Goal: Information Seeking & Learning: Compare options

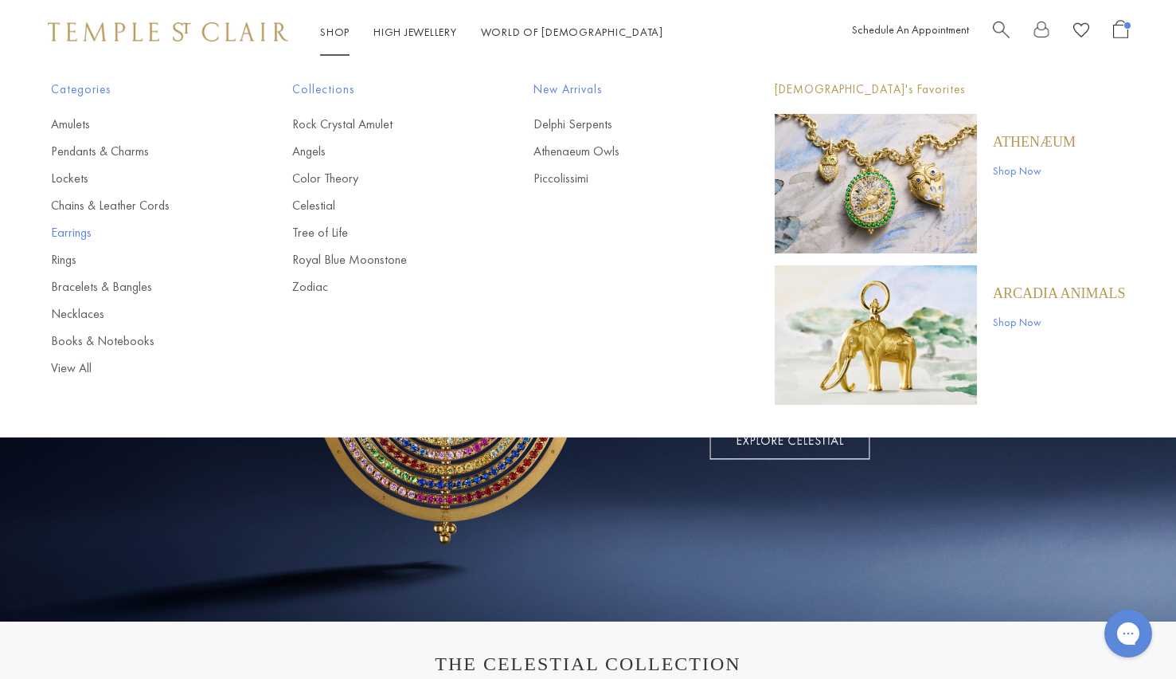
click at [55, 233] on link "Earrings" at bounding box center [140, 233] width 178 height 18
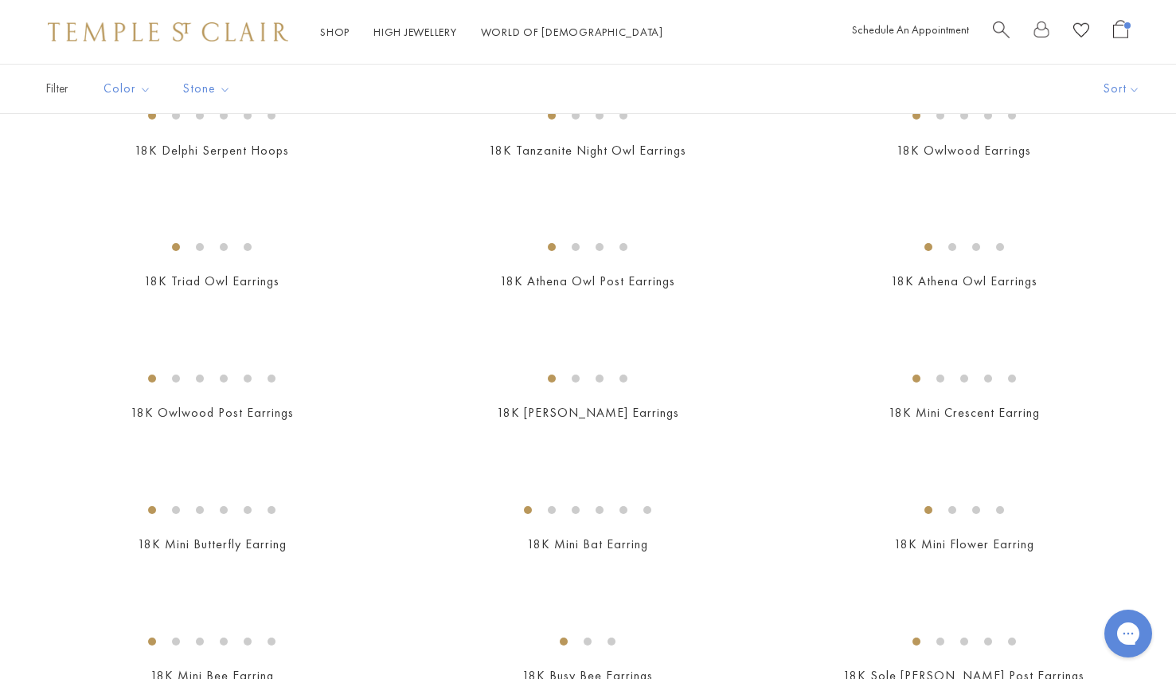
scroll to position [160, 0]
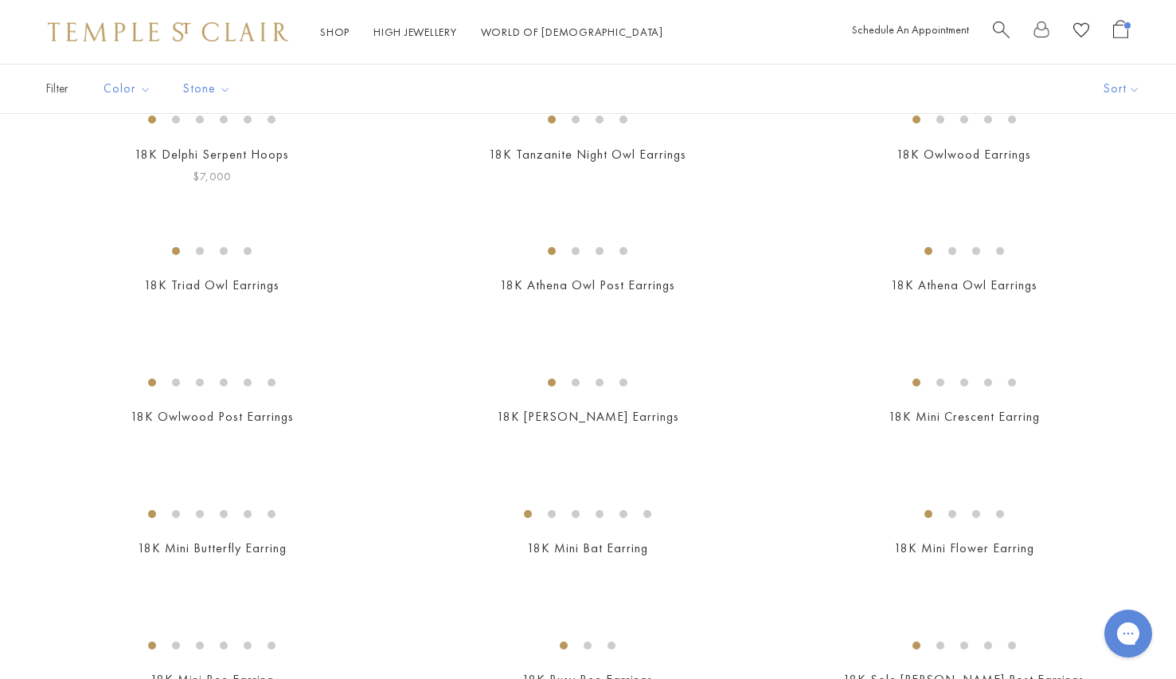
click at [158, 162] on link "18K Delphi Serpent Hoops" at bounding box center [212, 154] width 155 height 17
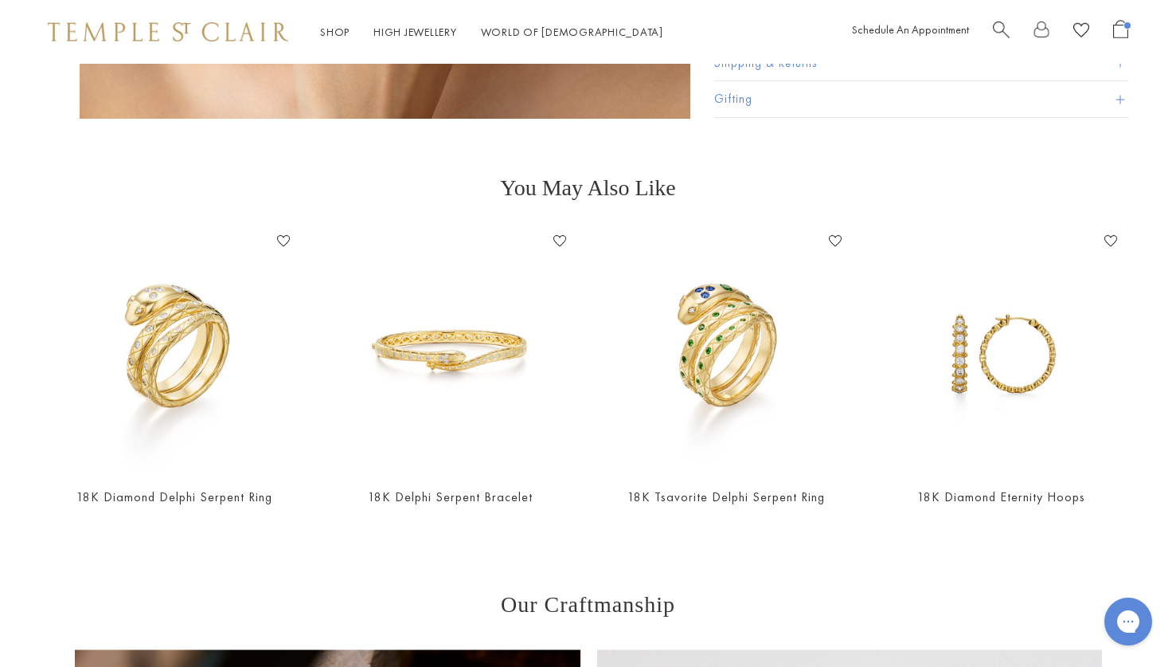
scroll to position [3735, 0]
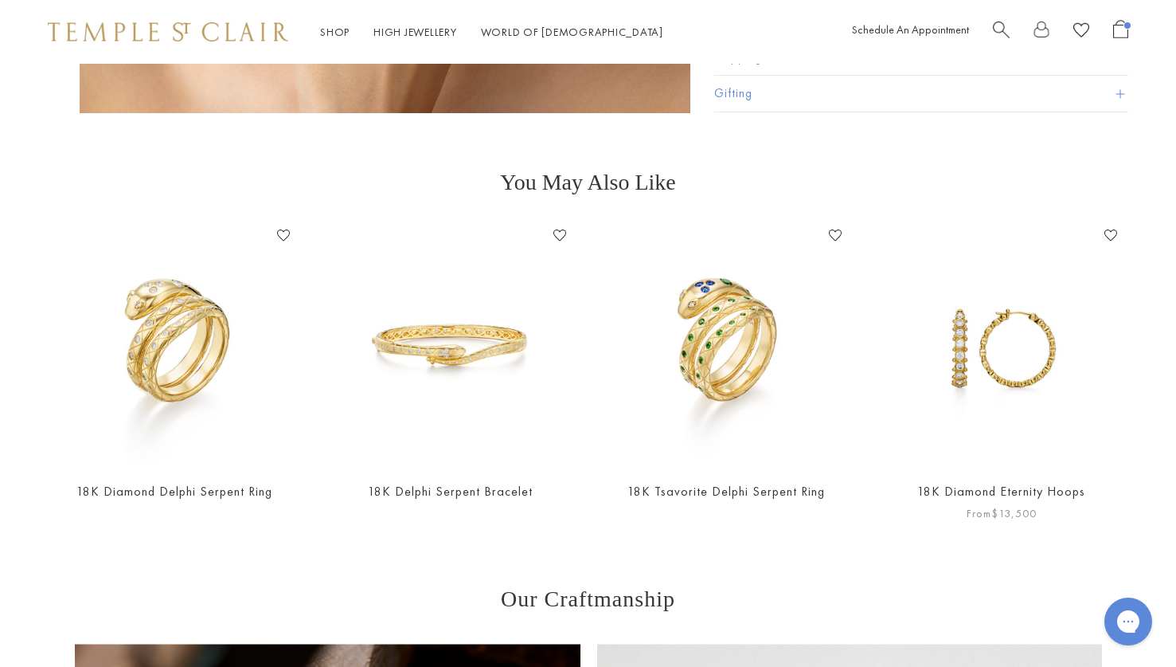
click at [946, 483] on link "18K Diamond Eternity Hoops" at bounding box center [1001, 491] width 168 height 17
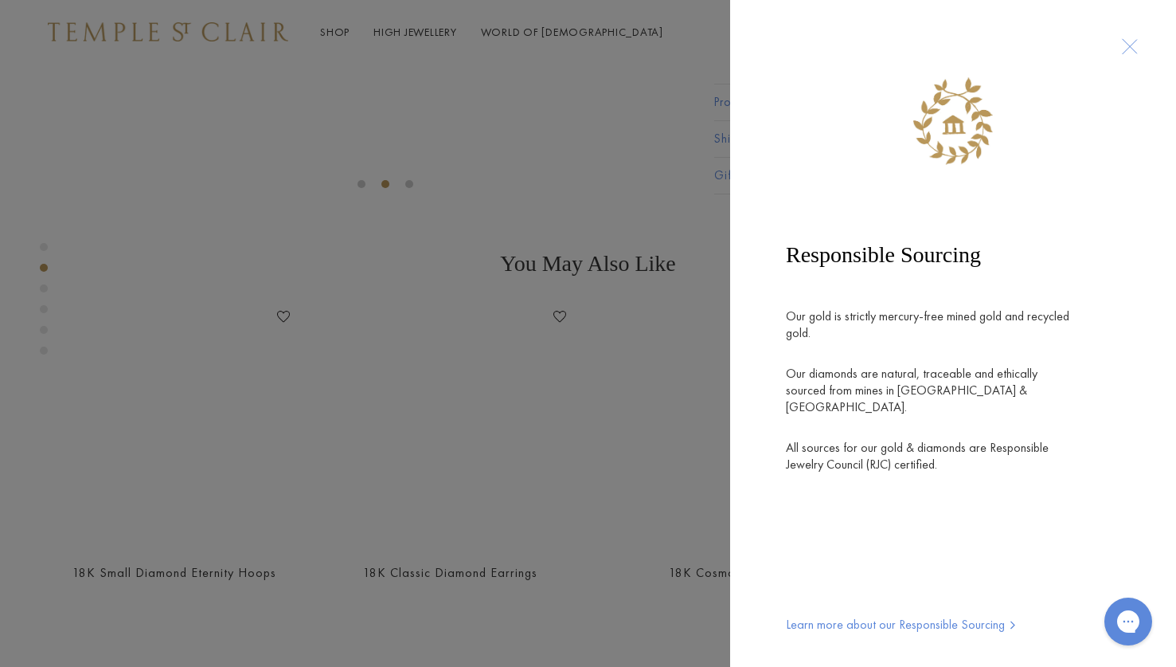
scroll to position [478, 0]
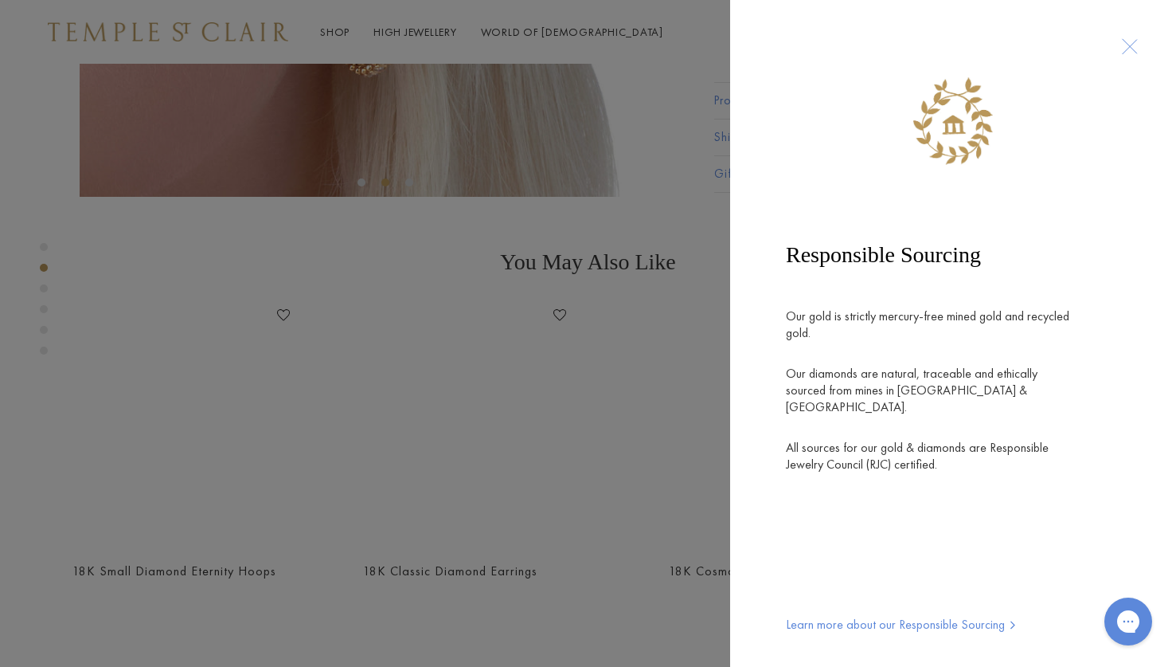
click at [1126, 46] on div at bounding box center [1129, 46] width 29 height 29
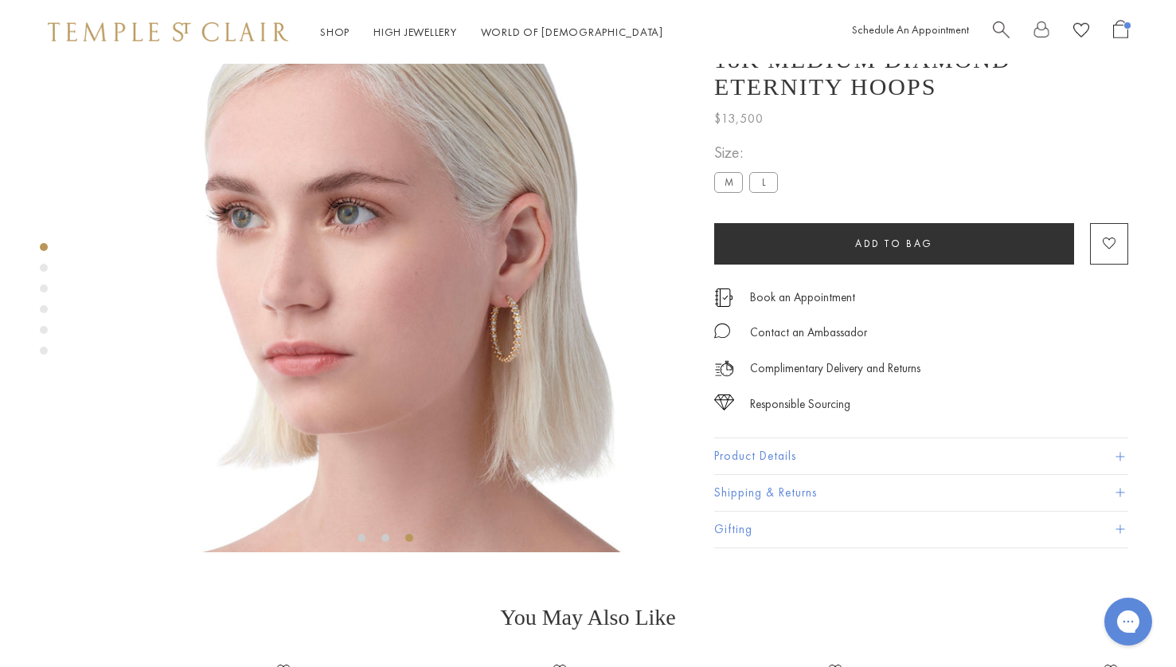
scroll to position [0, 0]
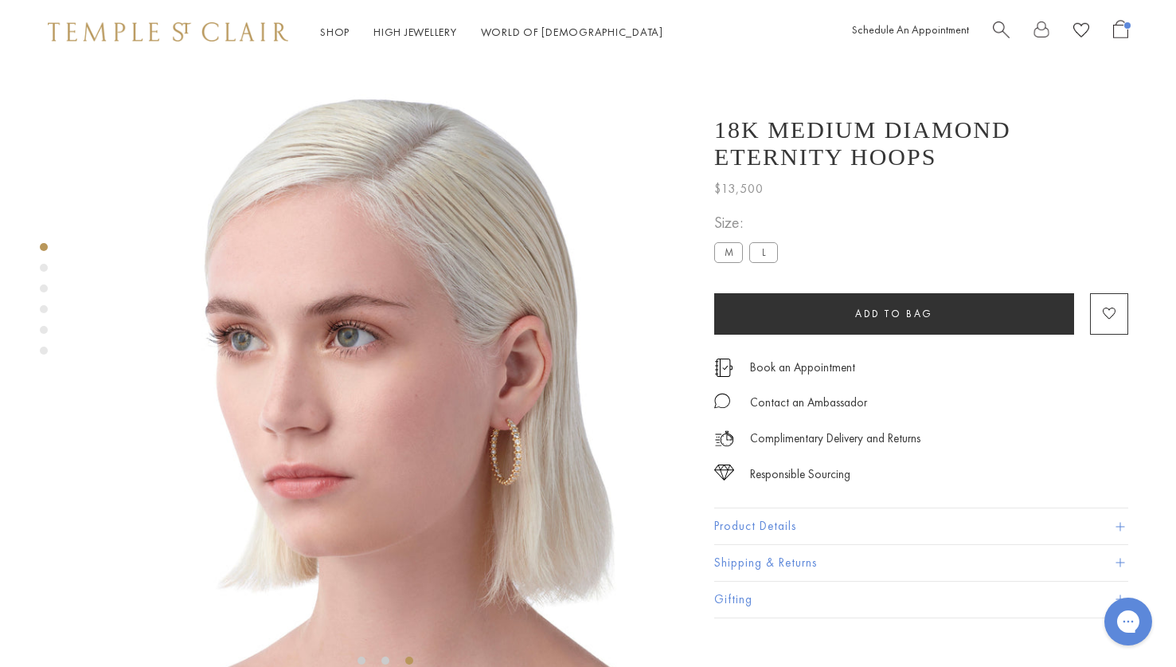
click at [323, 26] on link "Shop Shop" at bounding box center [334, 32] width 29 height 14
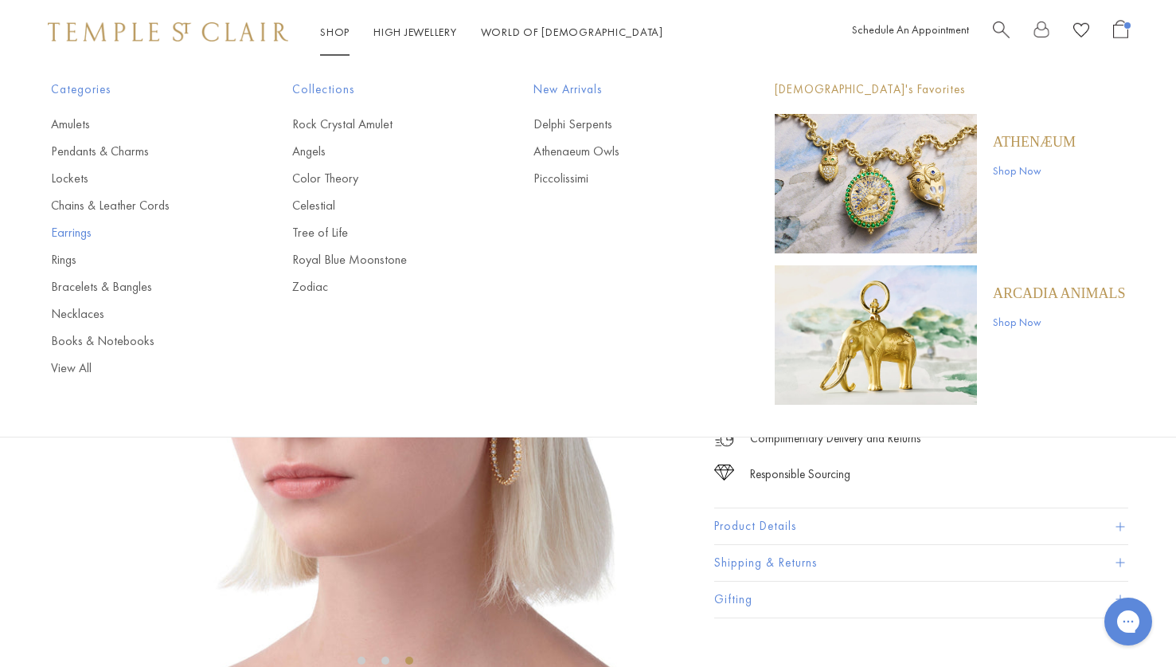
click at [57, 232] on link "Earrings" at bounding box center [140, 233] width 178 height 18
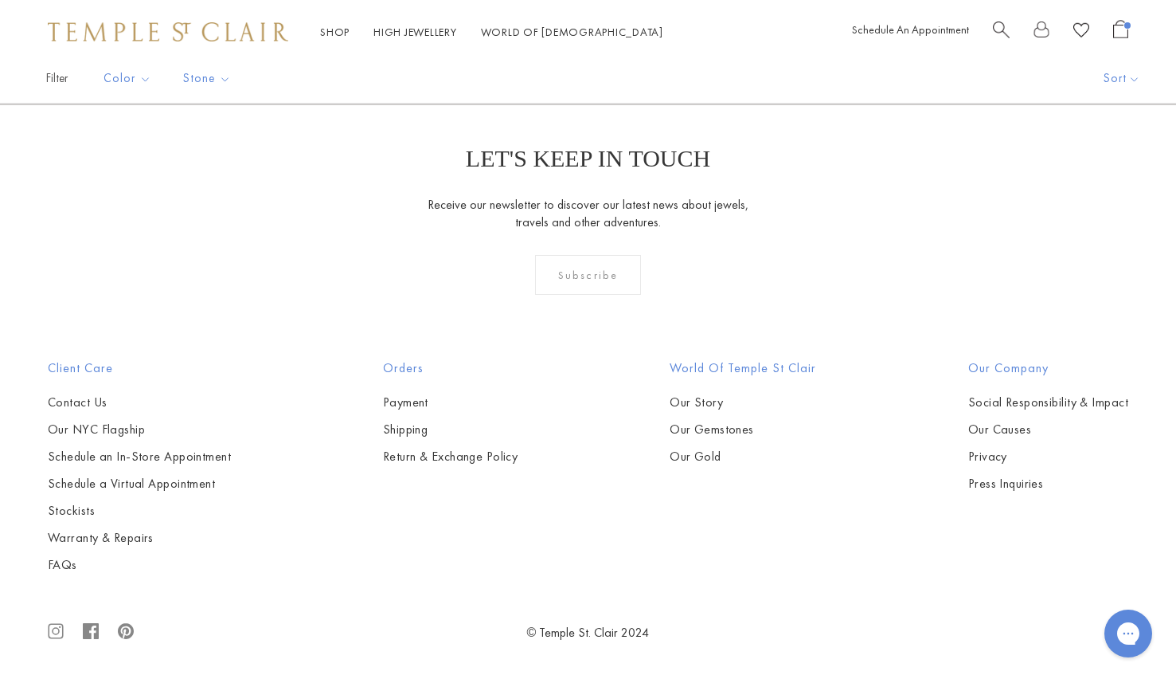
scroll to position [2901, 0]
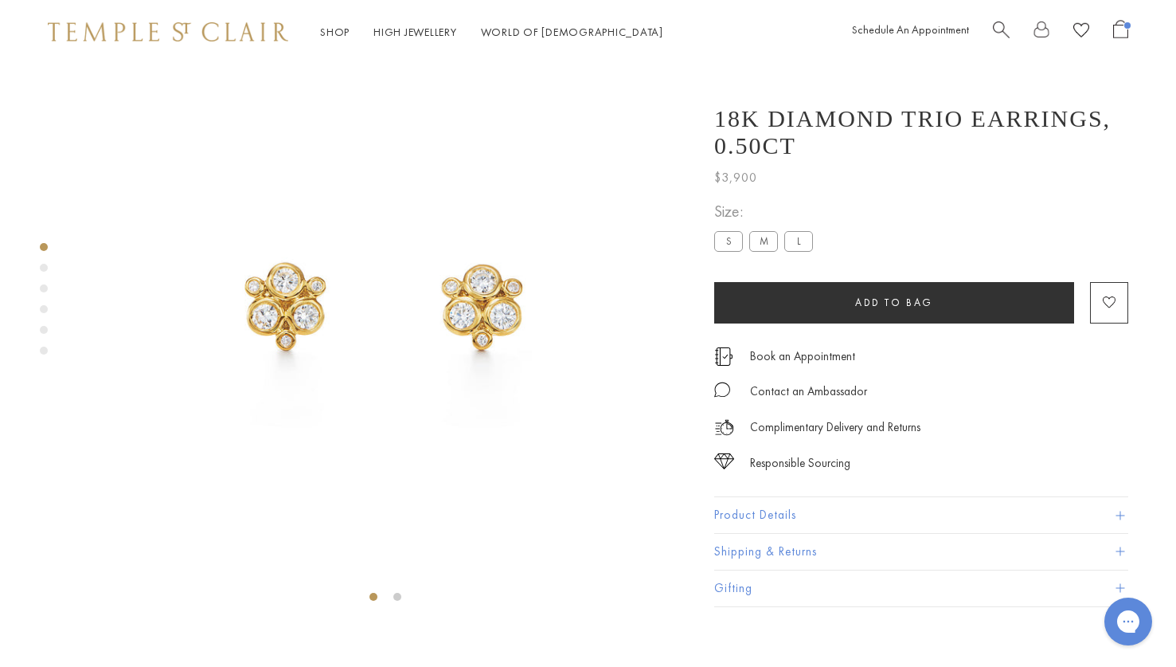
click at [799, 252] on label "L" at bounding box center [798, 242] width 29 height 20
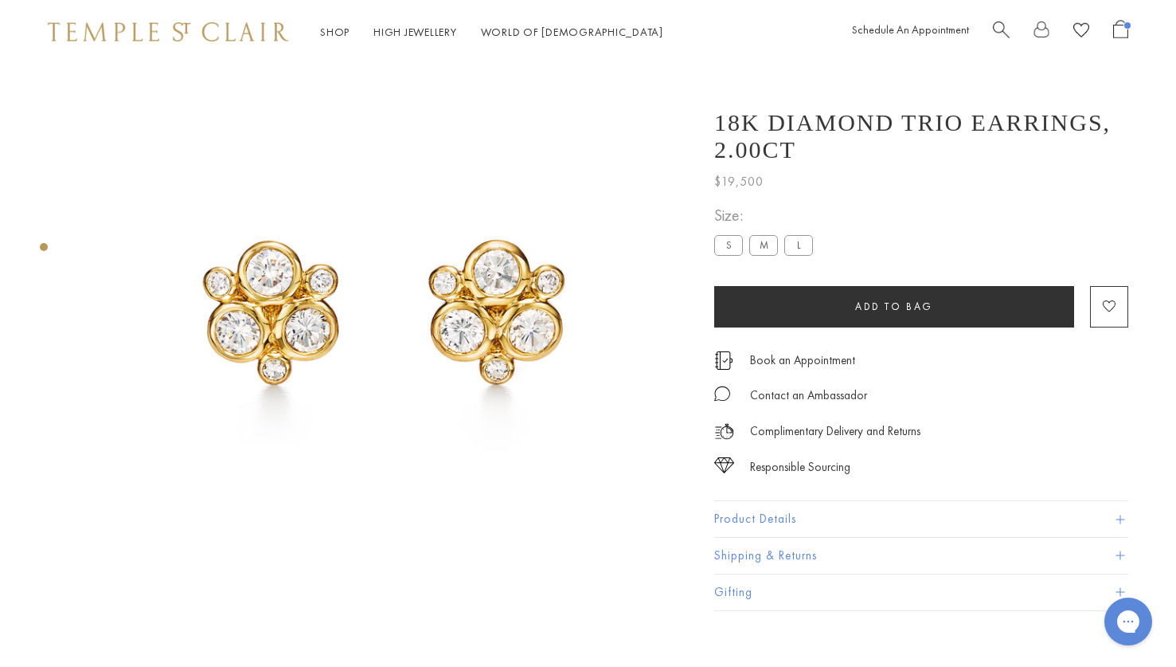
click at [763, 248] on label "M" at bounding box center [763, 246] width 29 height 20
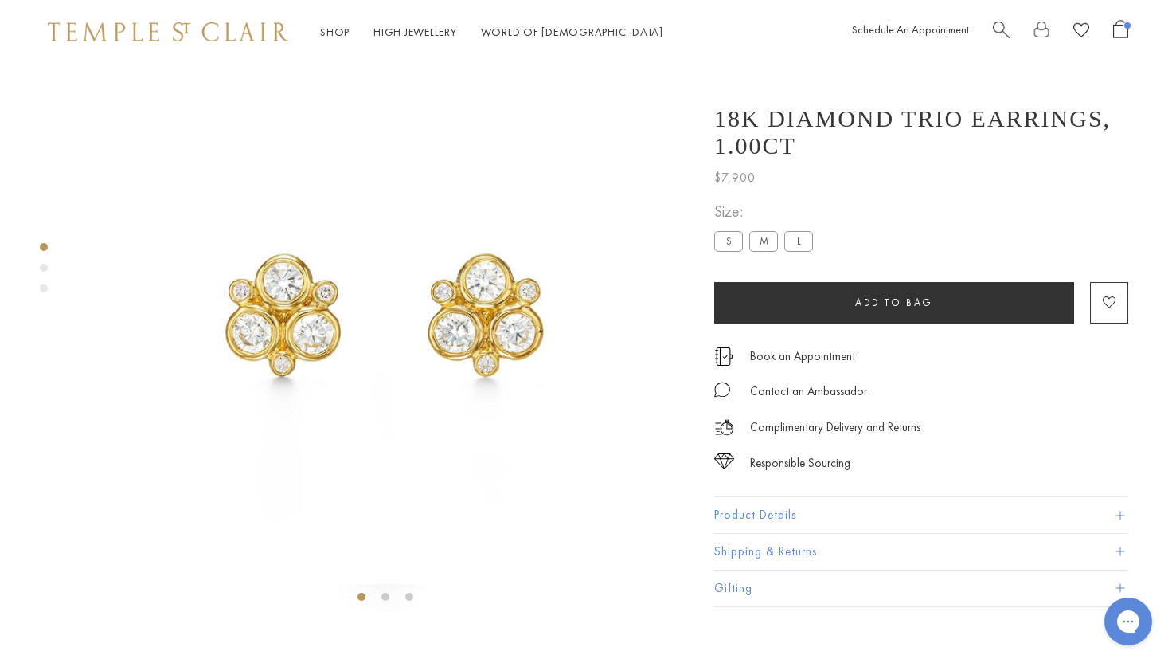
click at [44, 268] on div "Product gallery navigation" at bounding box center [44, 268] width 8 height 8
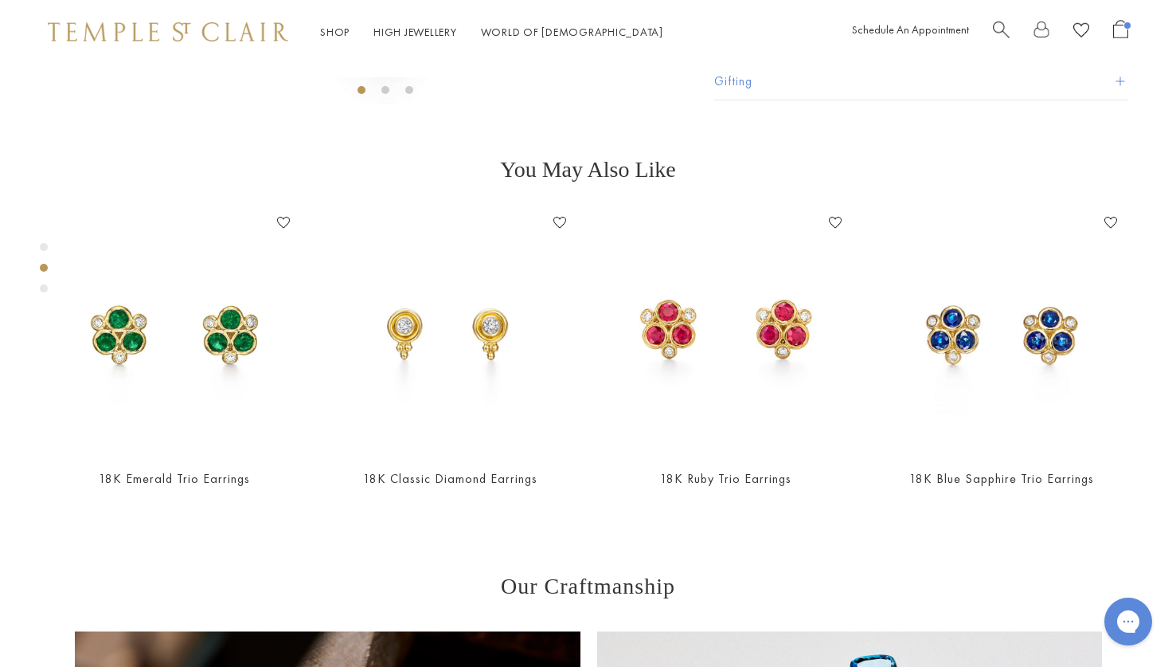
scroll to position [611, 0]
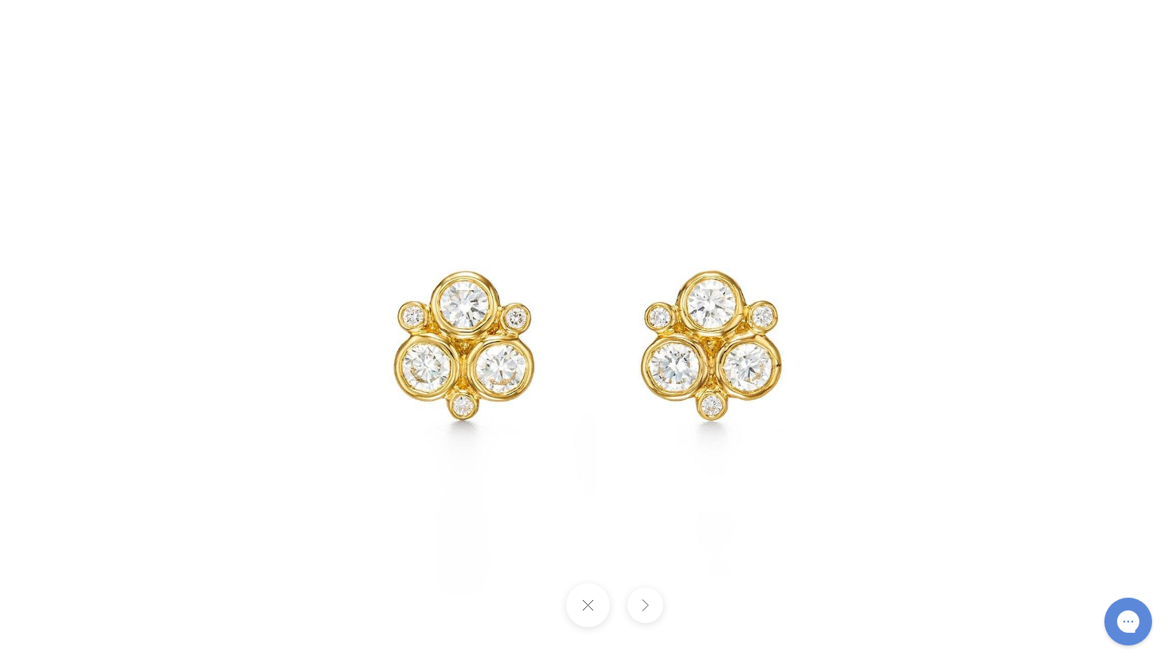
click at [648, 612] on button at bounding box center [646, 605] width 36 height 36
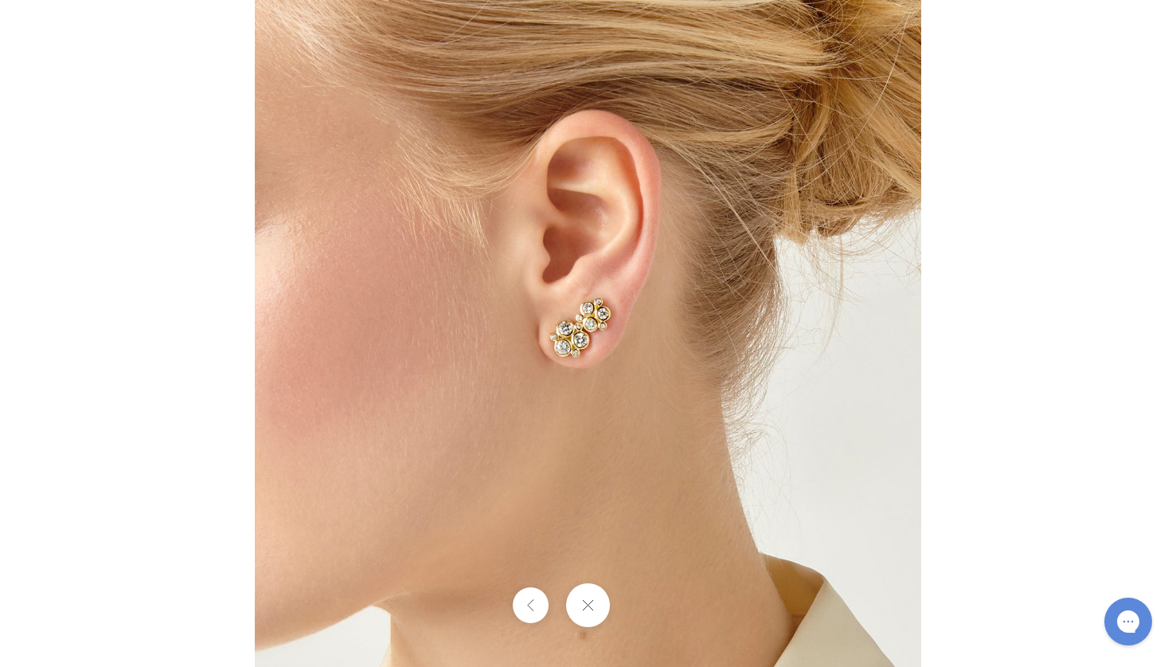
click at [591, 610] on button at bounding box center [588, 605] width 44 height 44
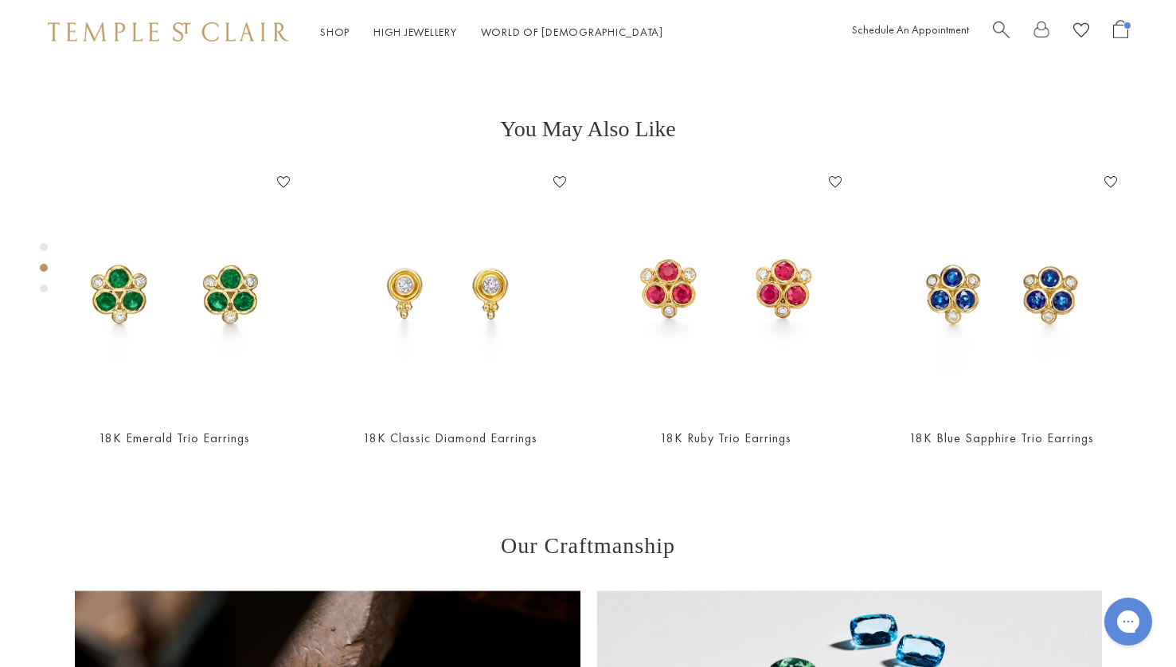
click at [44, 288] on div "Product gallery navigation" at bounding box center [44, 288] width 8 height 8
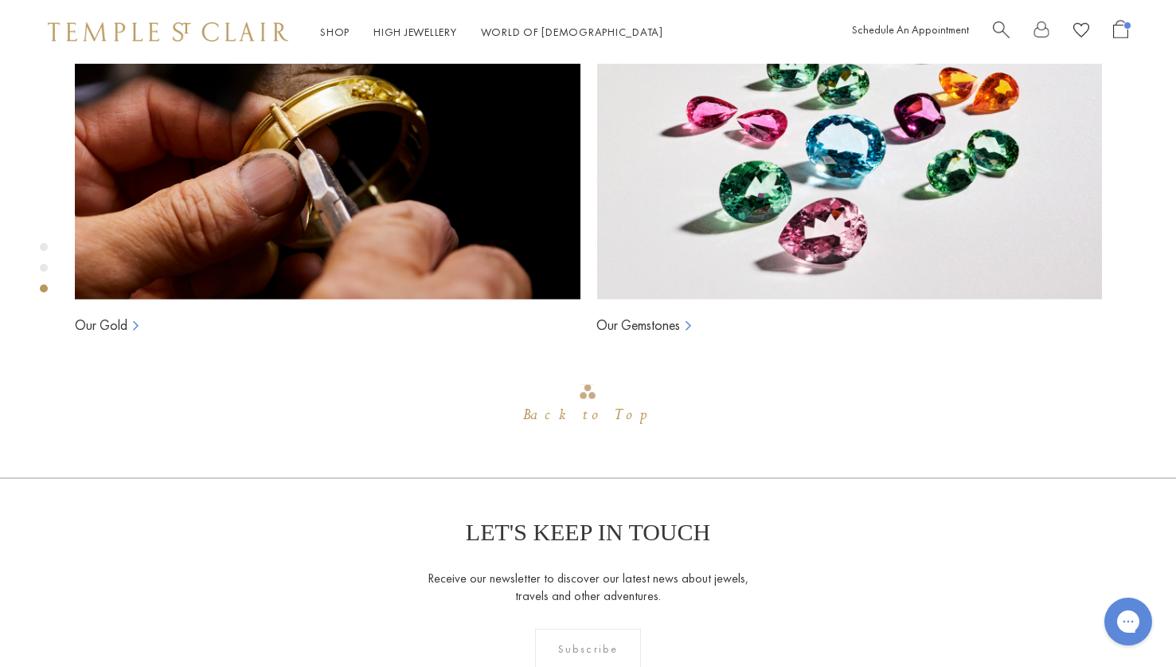
scroll to position [1222, 0]
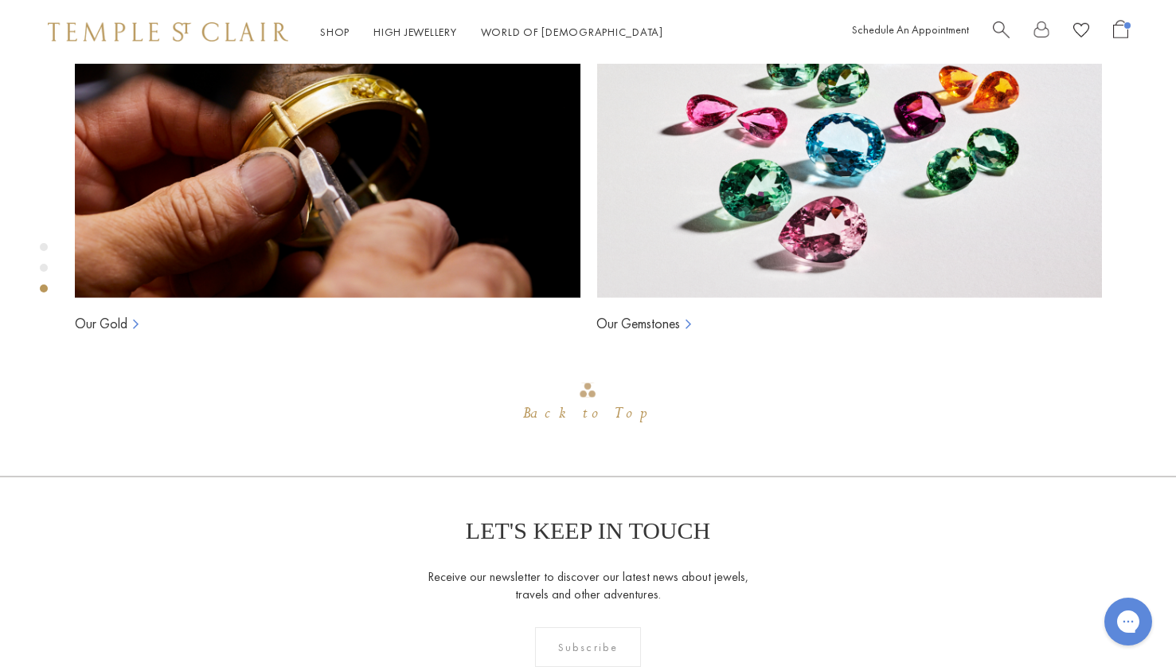
click at [44, 247] on div "Product gallery navigation" at bounding box center [44, 247] width 8 height 8
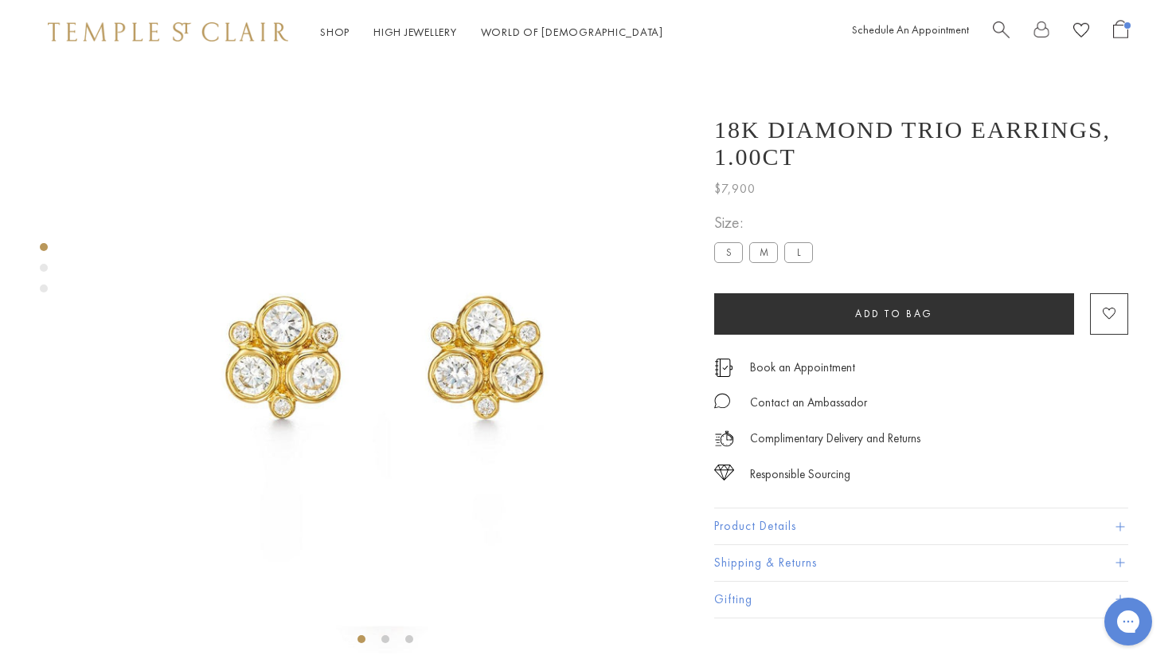
scroll to position [0, 0]
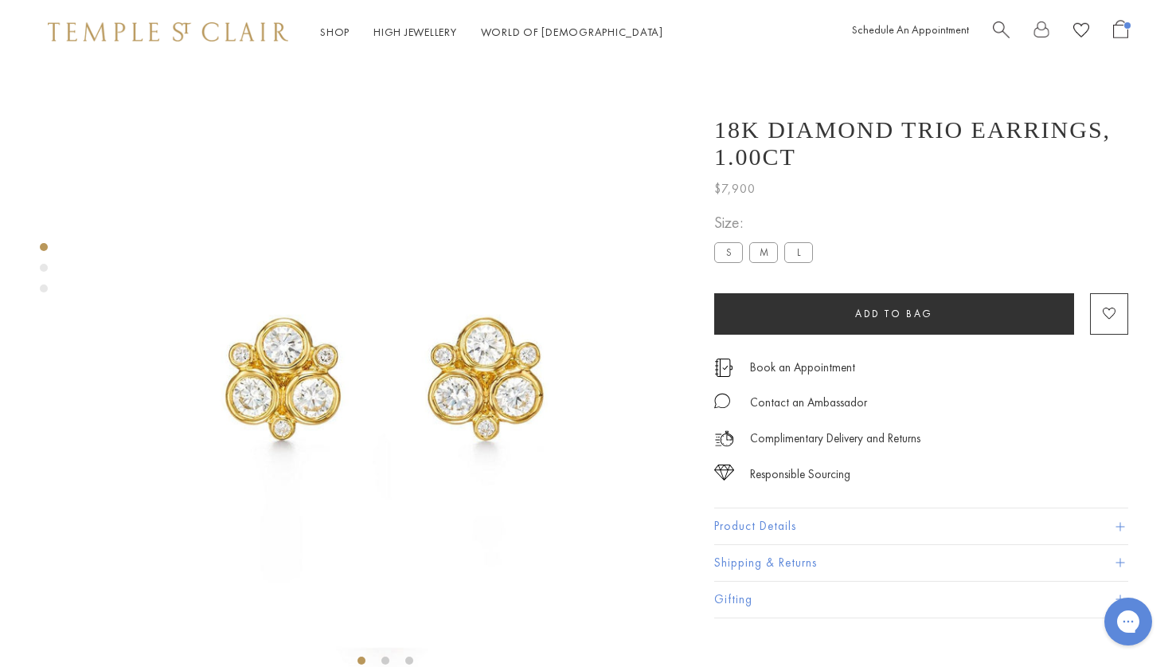
click at [44, 268] on div "Product gallery navigation" at bounding box center [44, 268] width 8 height 8
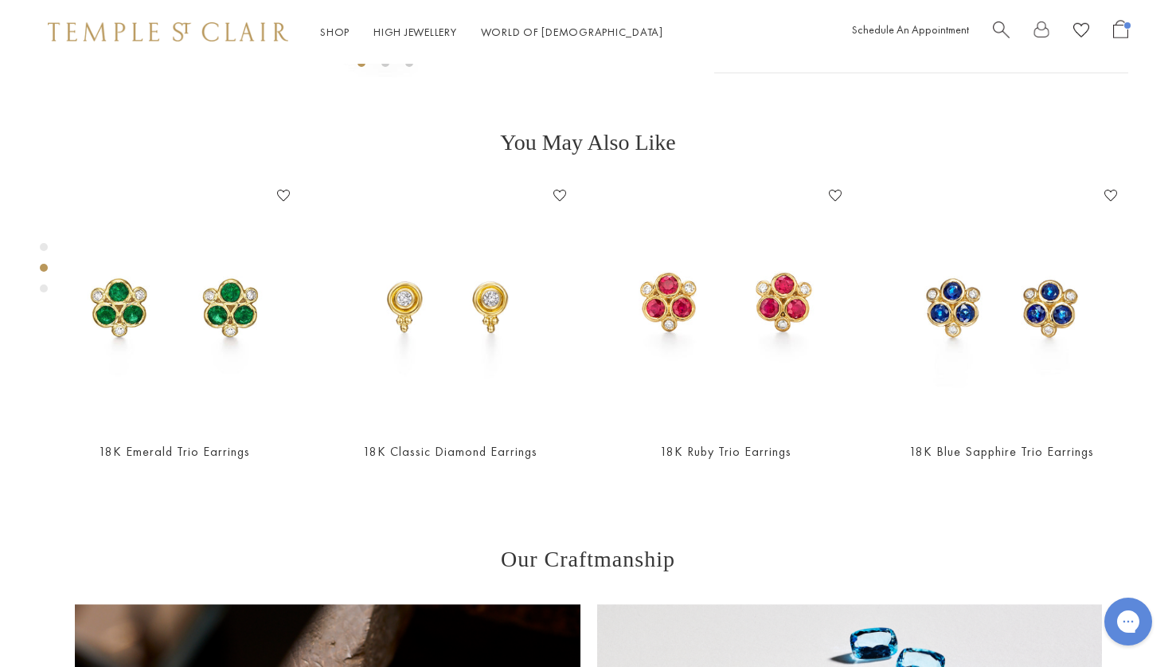
scroll to position [611, 0]
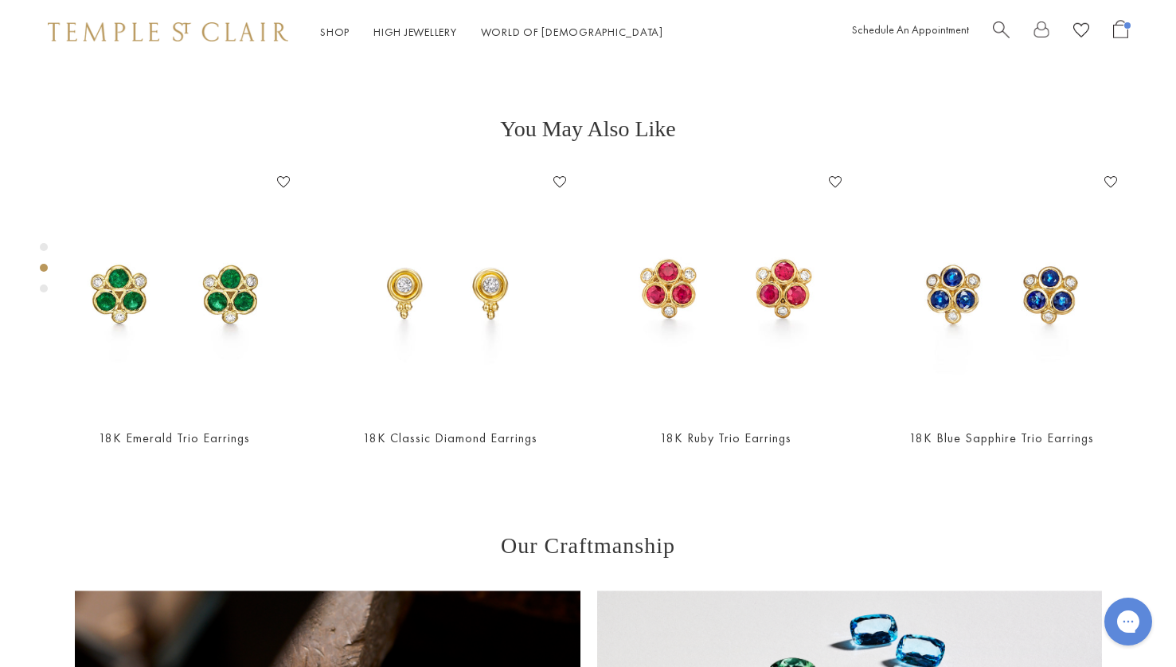
click at [44, 288] on div "Product gallery navigation" at bounding box center [44, 288] width 8 height 8
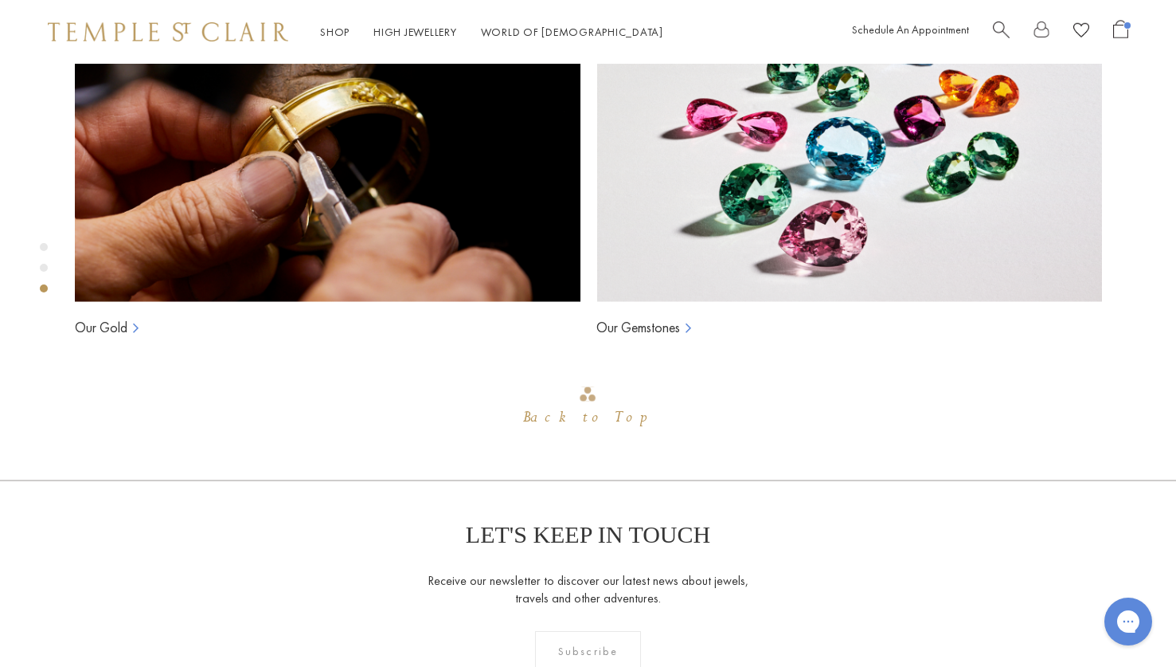
scroll to position [1222, 0]
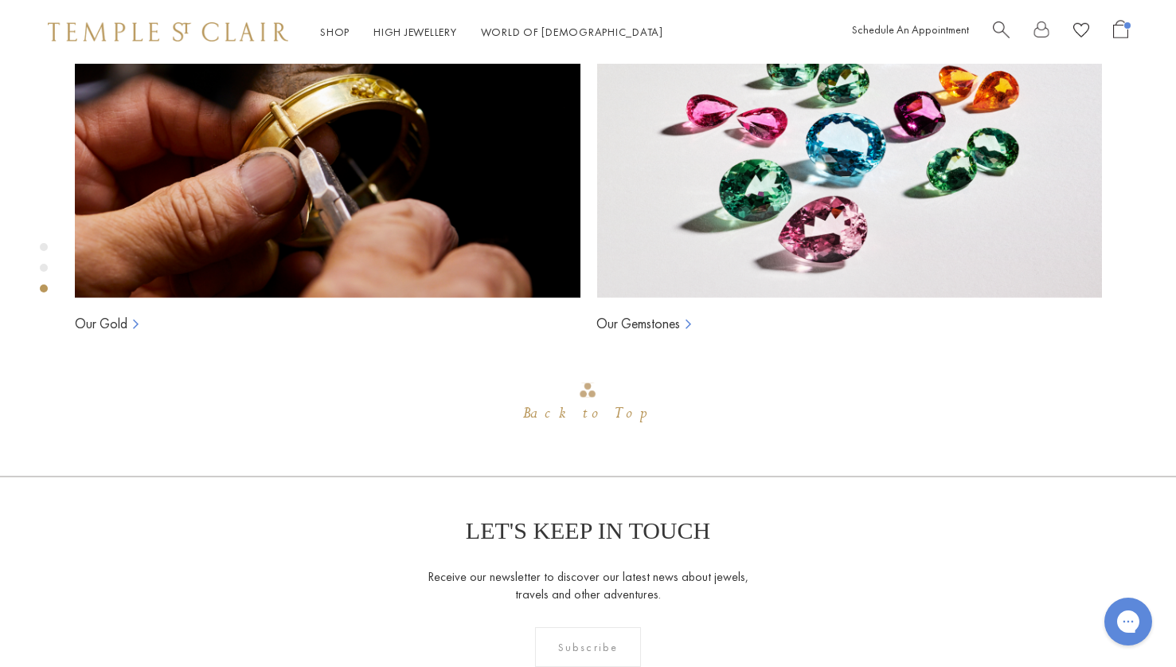
click at [44, 268] on div "Product gallery navigation" at bounding box center [44, 268] width 8 height 8
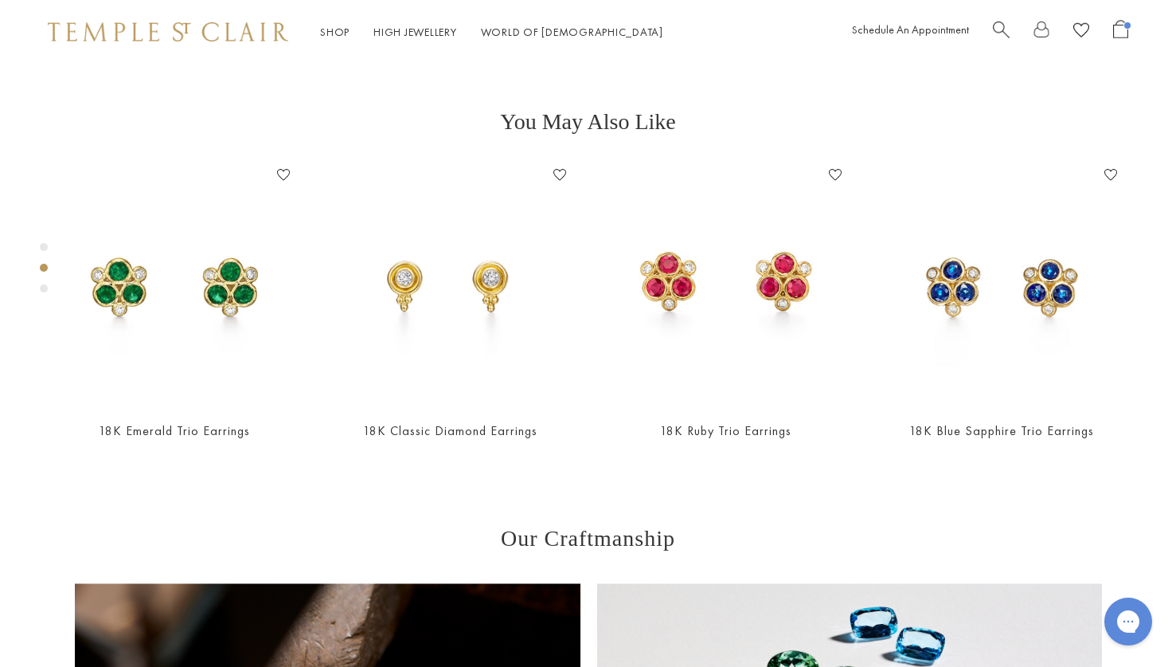
scroll to position [611, 0]
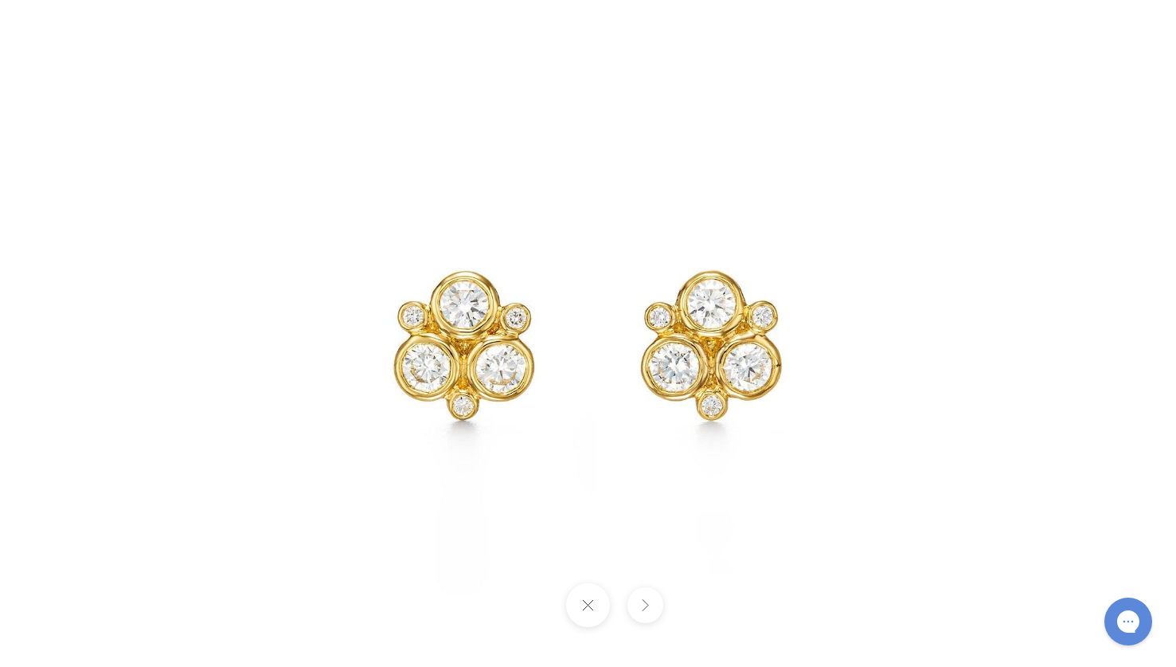
click at [644, 608] on button at bounding box center [646, 605] width 36 height 36
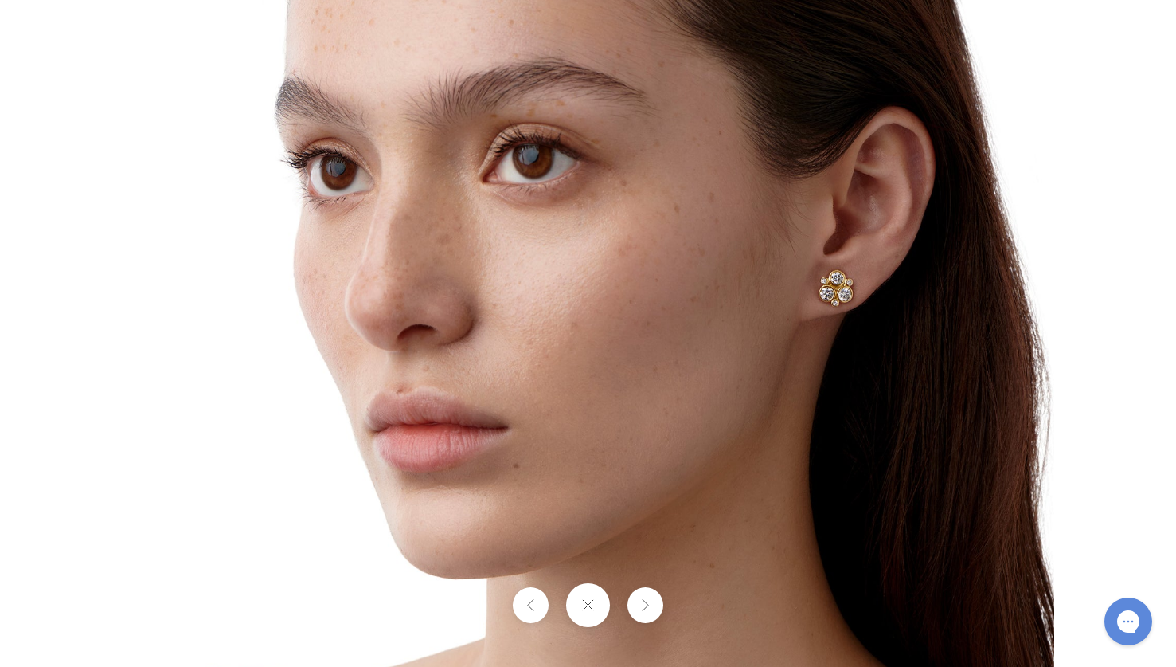
click at [568, 605] on button at bounding box center [588, 605] width 44 height 44
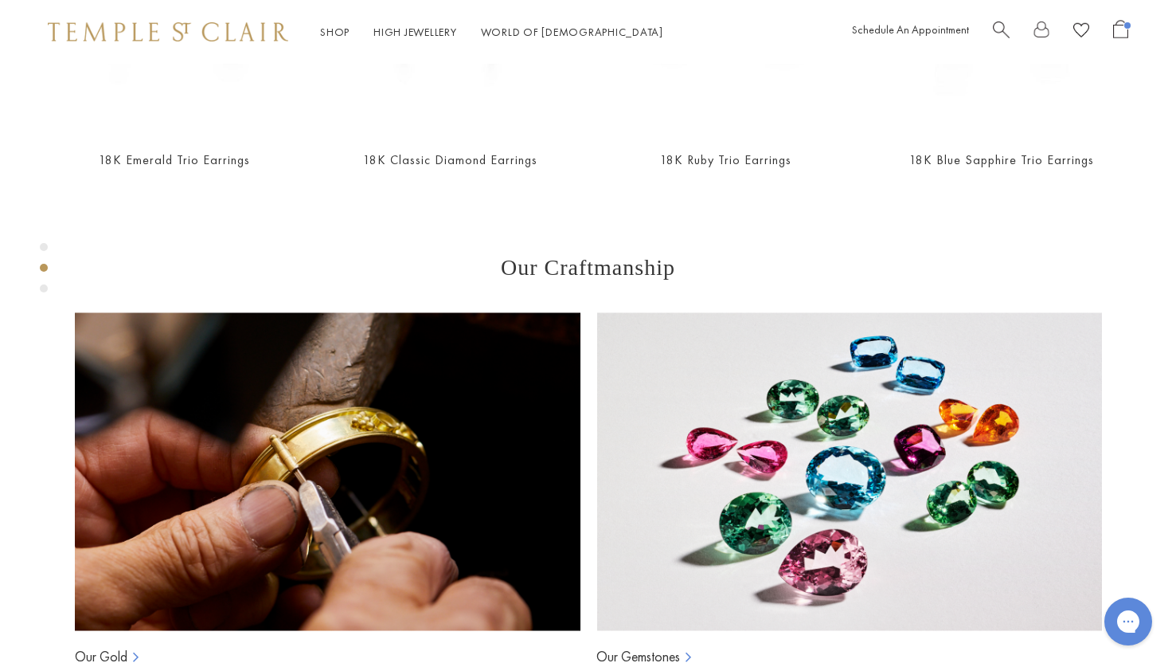
scroll to position [952, 0]
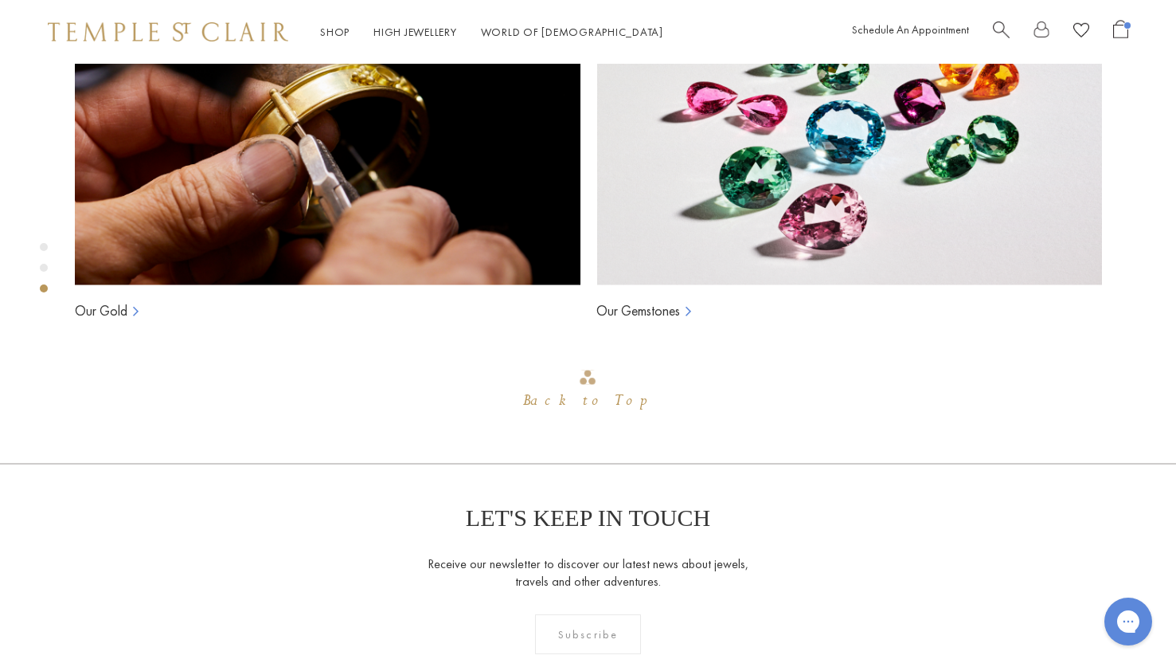
scroll to position [1486, 0]
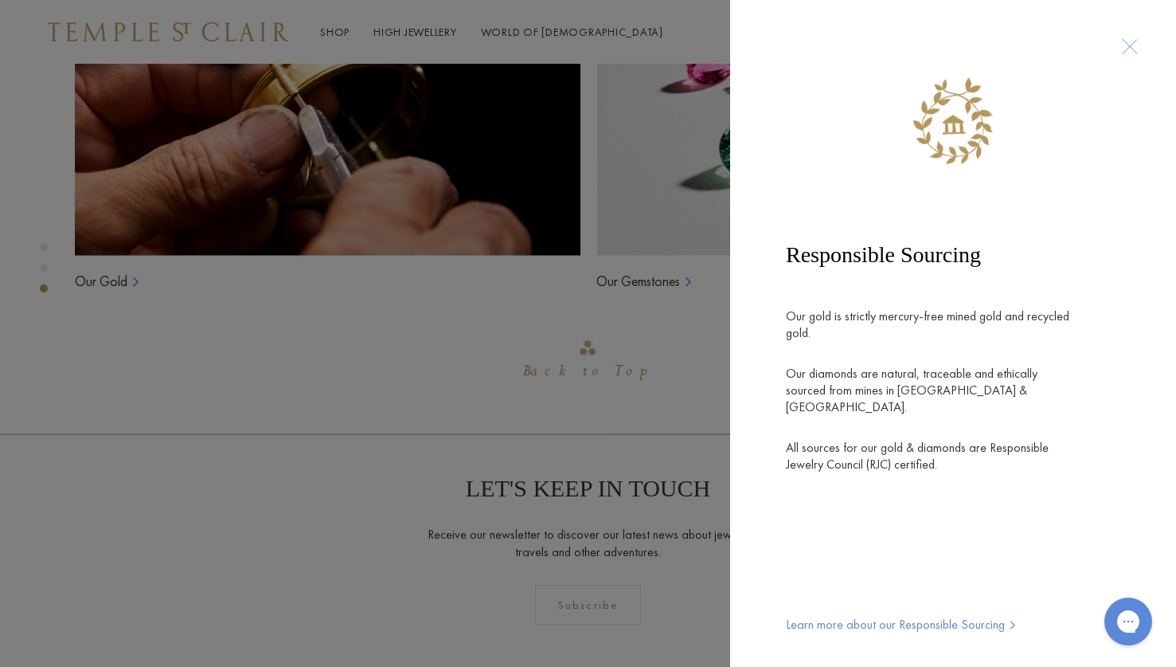
click at [1128, 53] on div at bounding box center [1129, 46] width 29 height 29
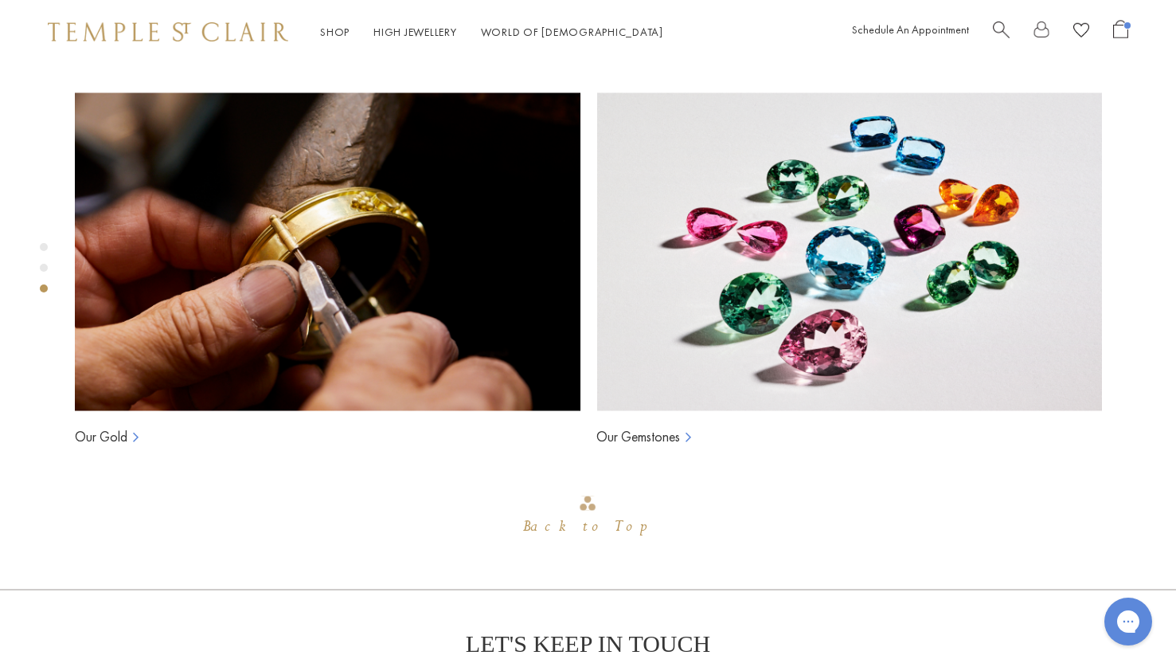
scroll to position [1332, 0]
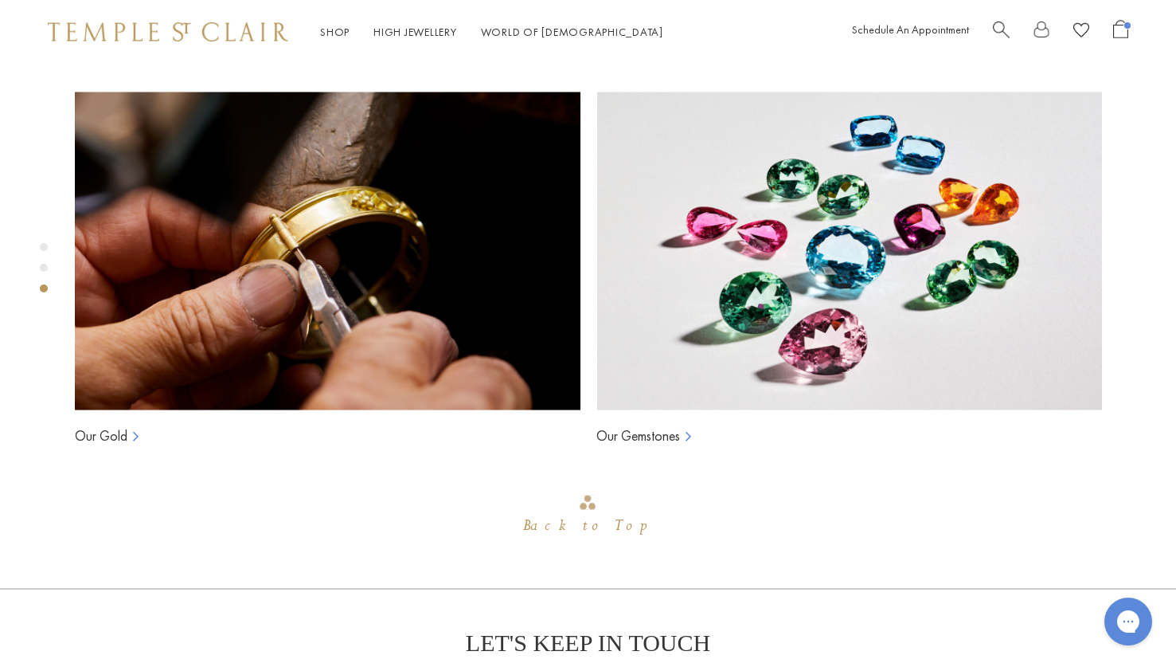
click at [42, 271] on div "Product gallery navigation" at bounding box center [44, 268] width 8 height 8
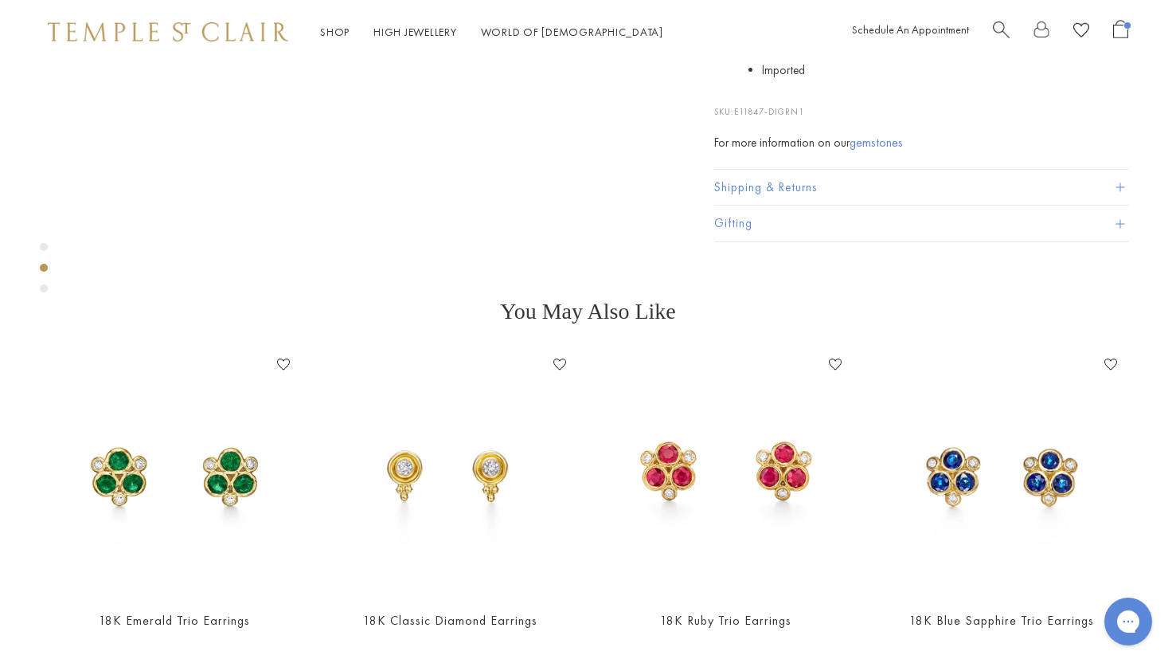
scroll to position [611, 0]
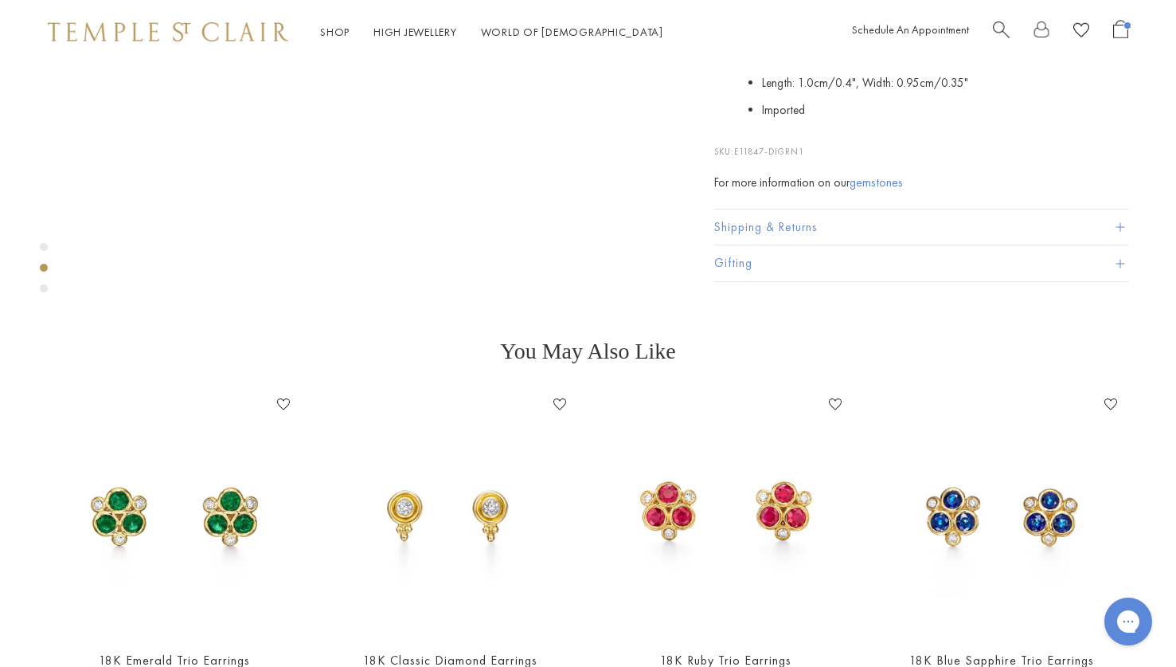
click at [42, 245] on div "Product gallery navigation" at bounding box center [44, 247] width 8 height 8
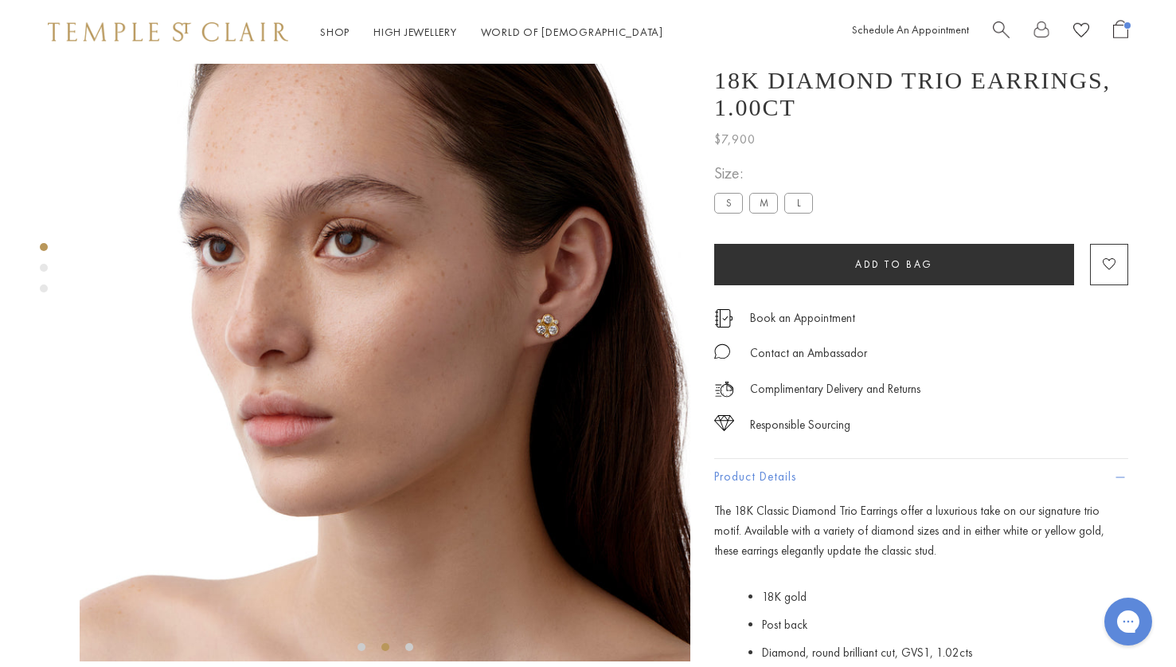
scroll to position [0, 0]
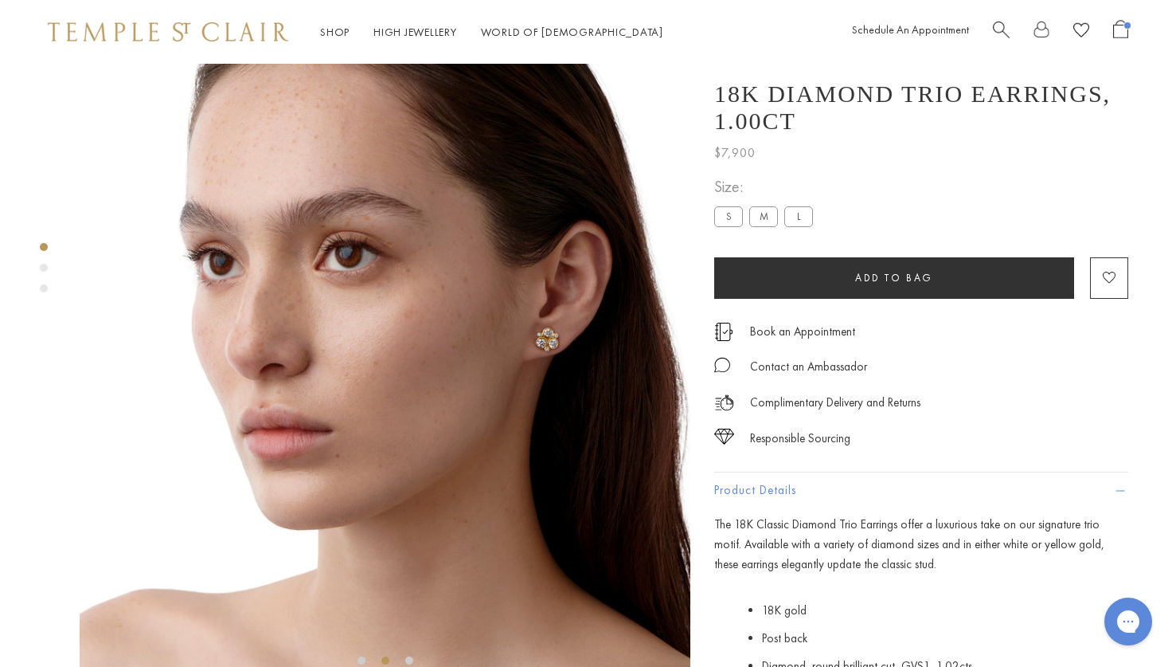
click at [43, 266] on div "Product gallery navigation" at bounding box center [44, 268] width 8 height 8
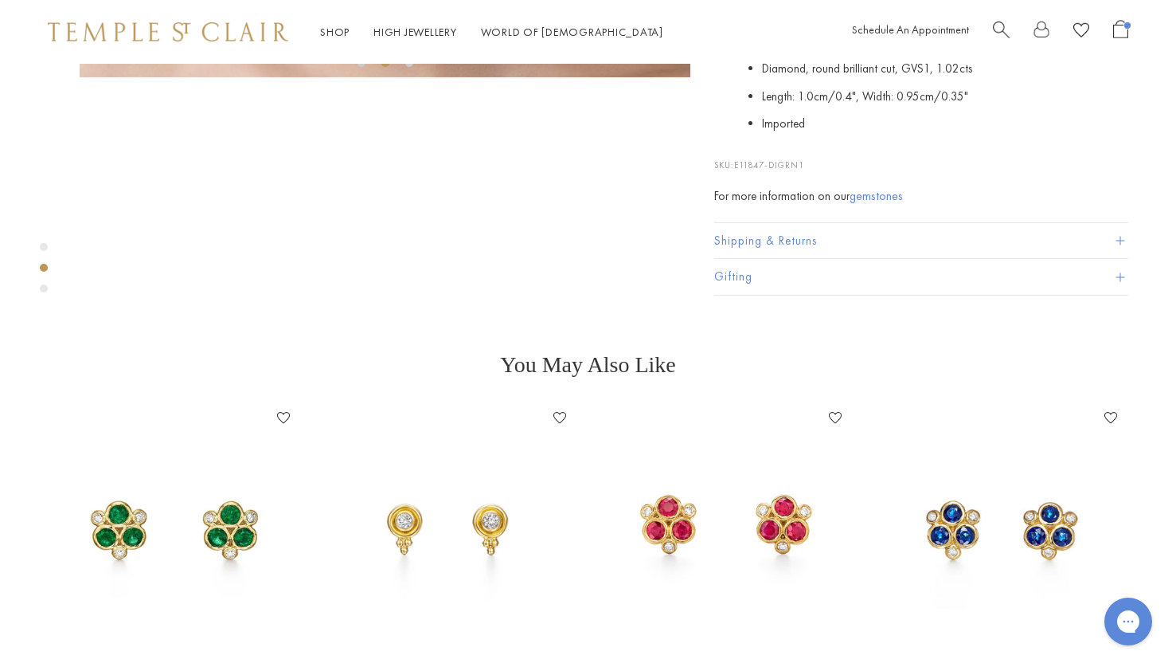
scroll to position [611, 0]
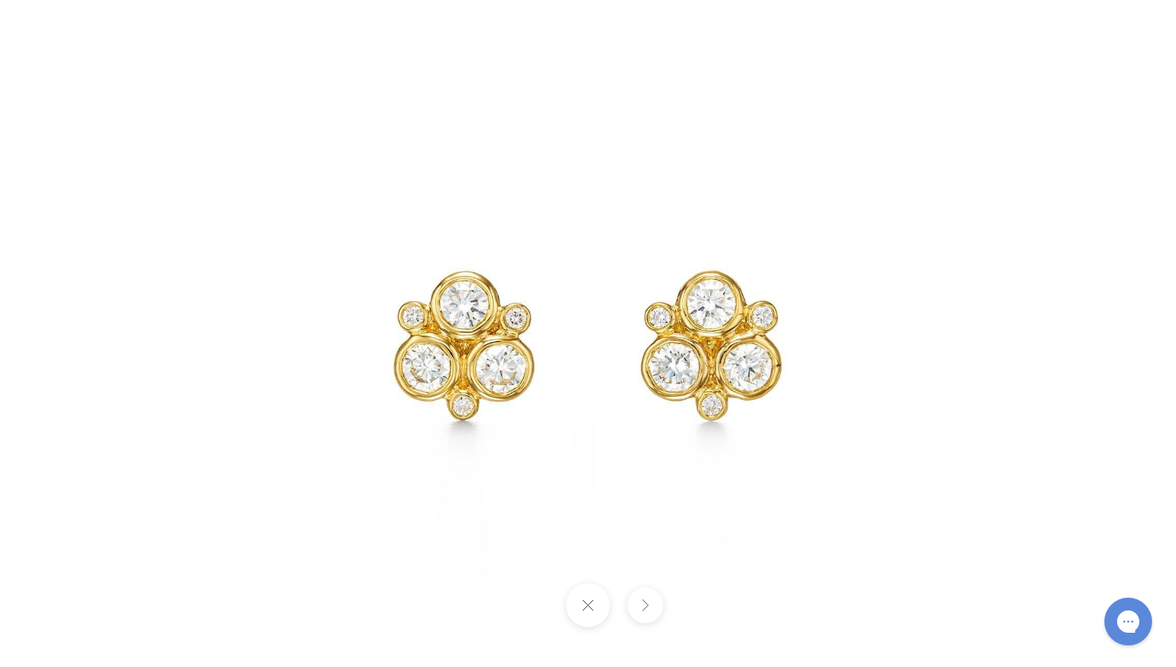
click at [584, 603] on button at bounding box center [588, 605] width 44 height 44
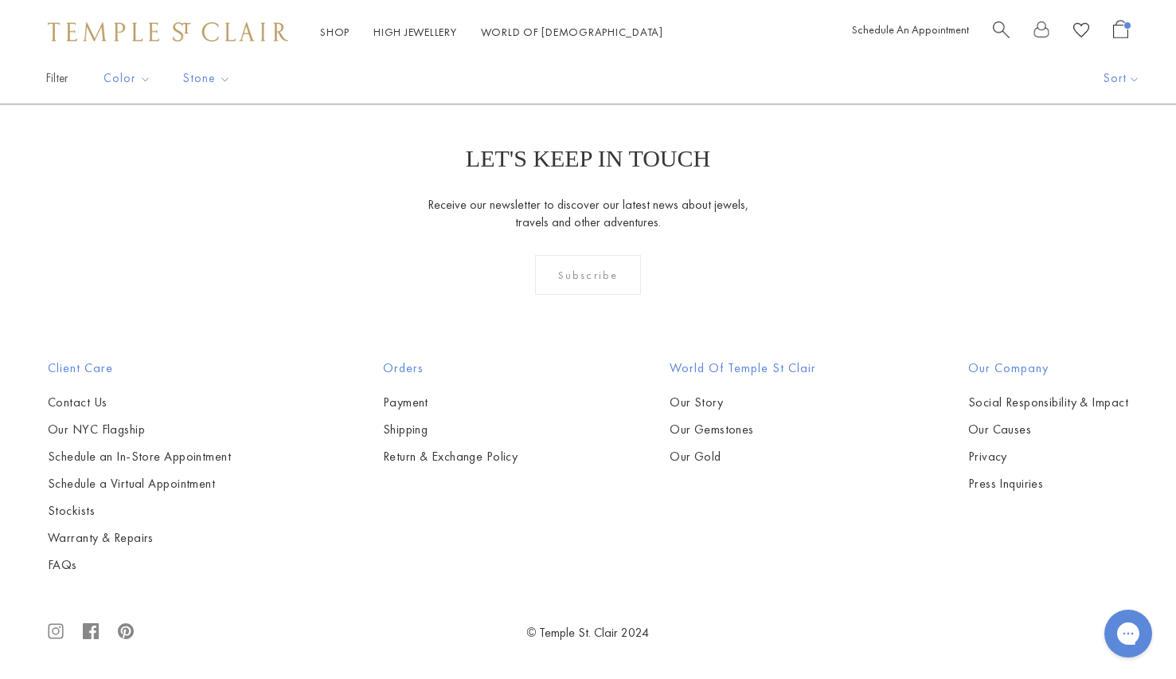
scroll to position [4027, 0]
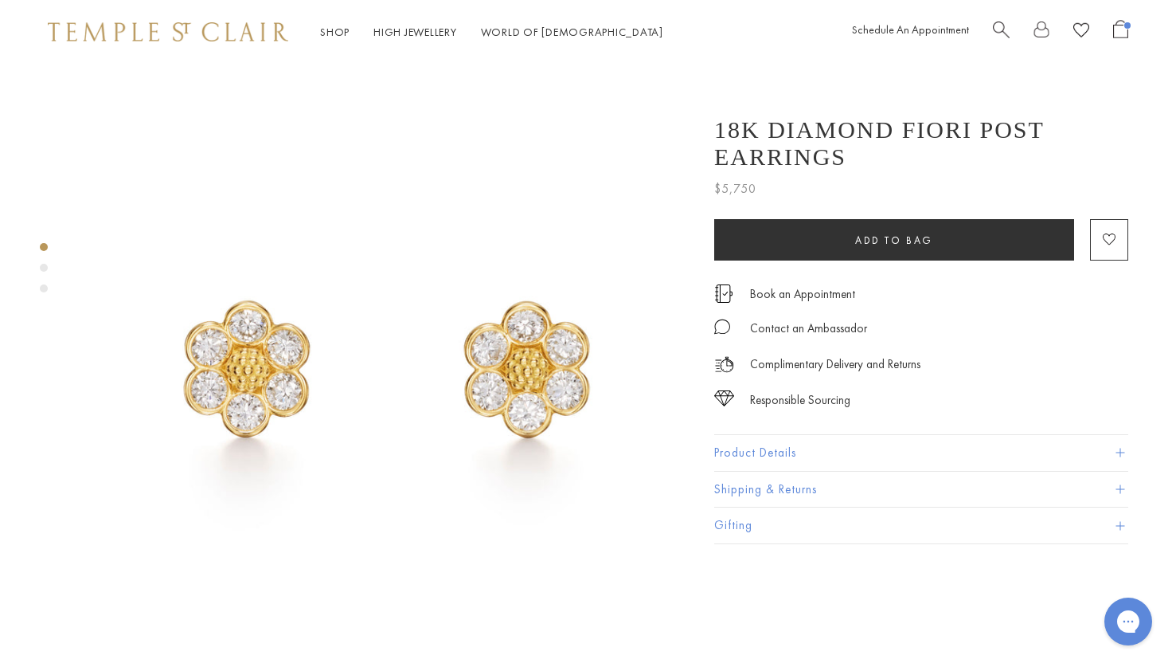
click at [735, 458] on button "Product Details" at bounding box center [921, 453] width 414 height 36
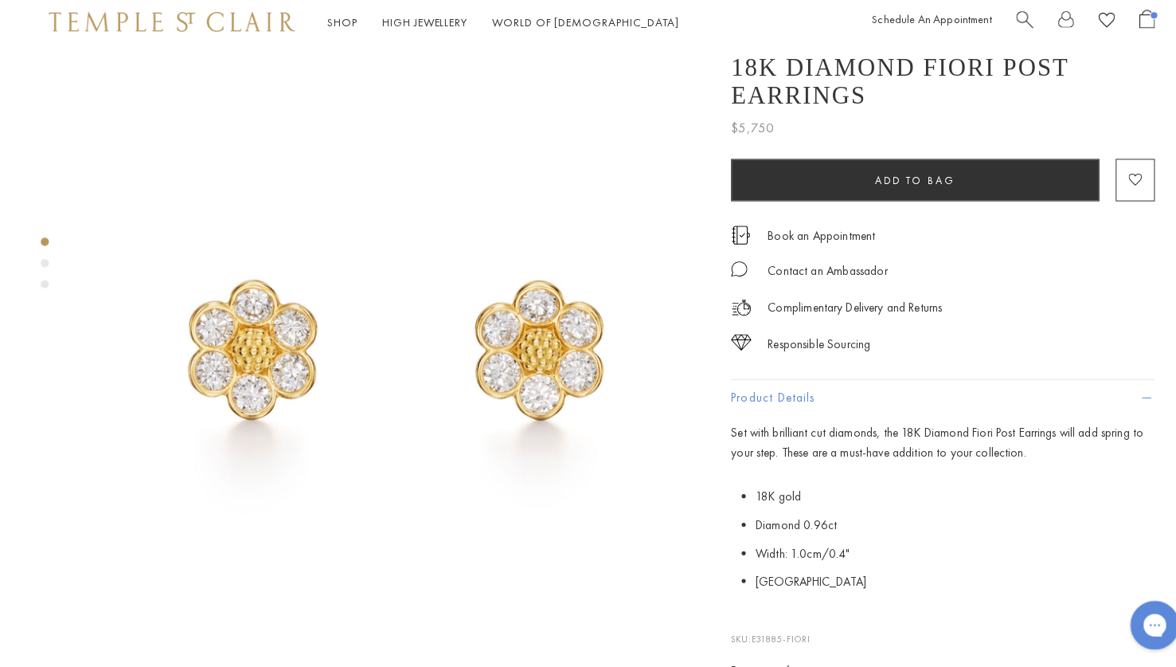
scroll to position [12, 0]
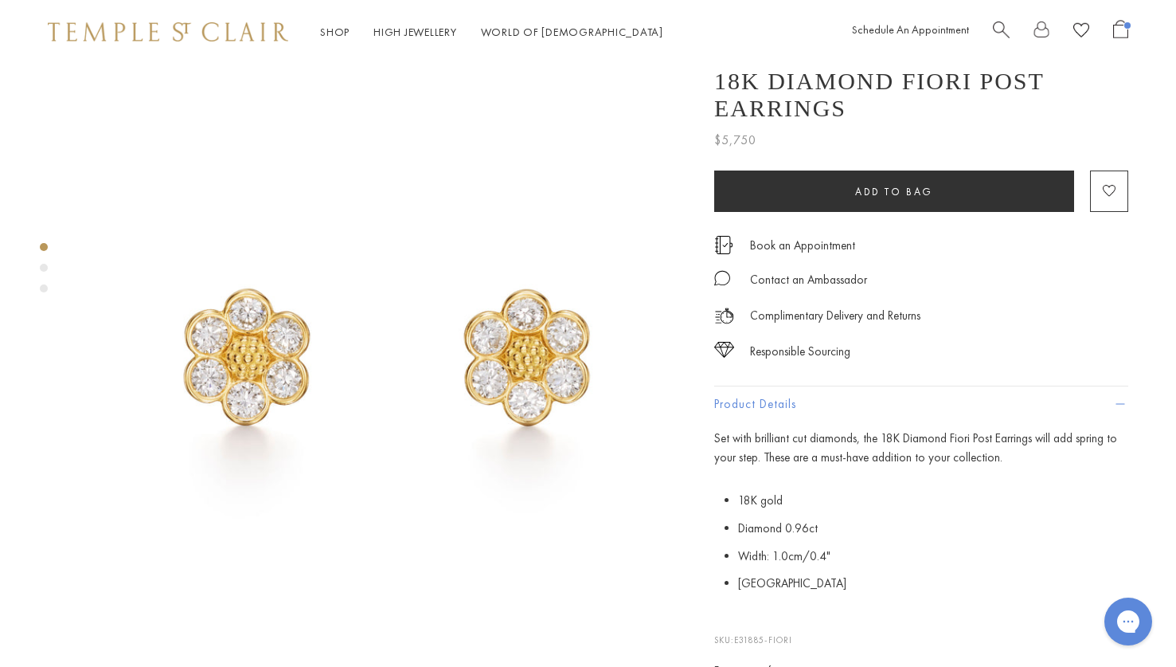
click at [44, 268] on div "Product gallery navigation" at bounding box center [44, 268] width 8 height 8
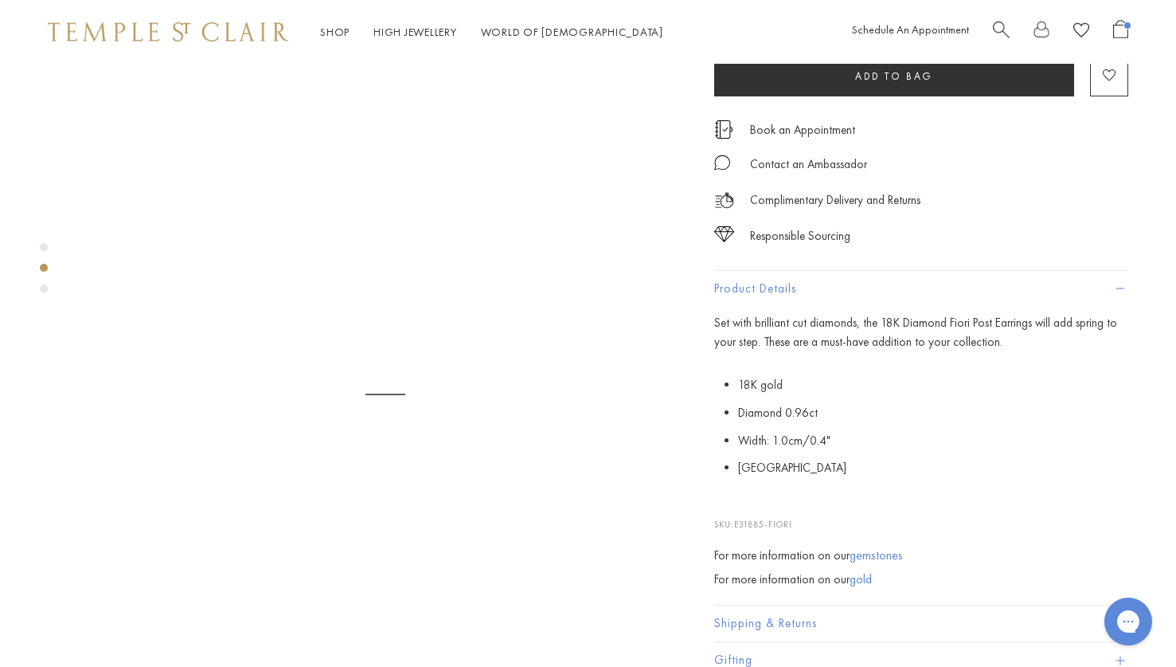
scroll to position [611, 0]
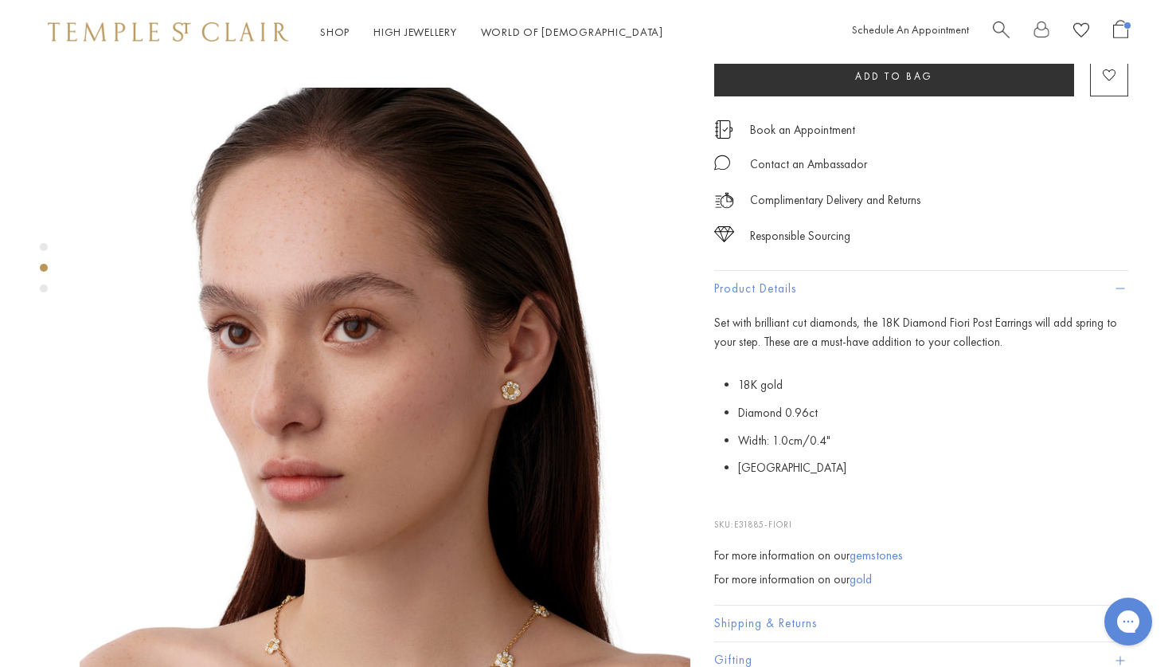
click at [44, 288] on div "Product gallery navigation" at bounding box center [44, 288] width 8 height 8
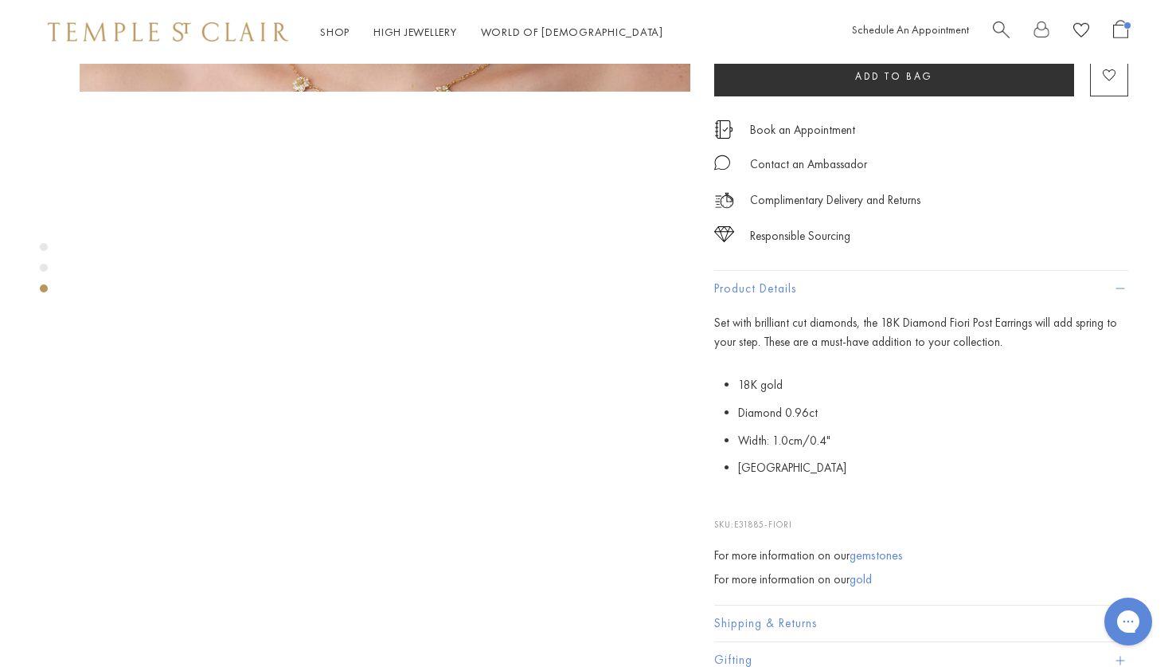
scroll to position [1222, 0]
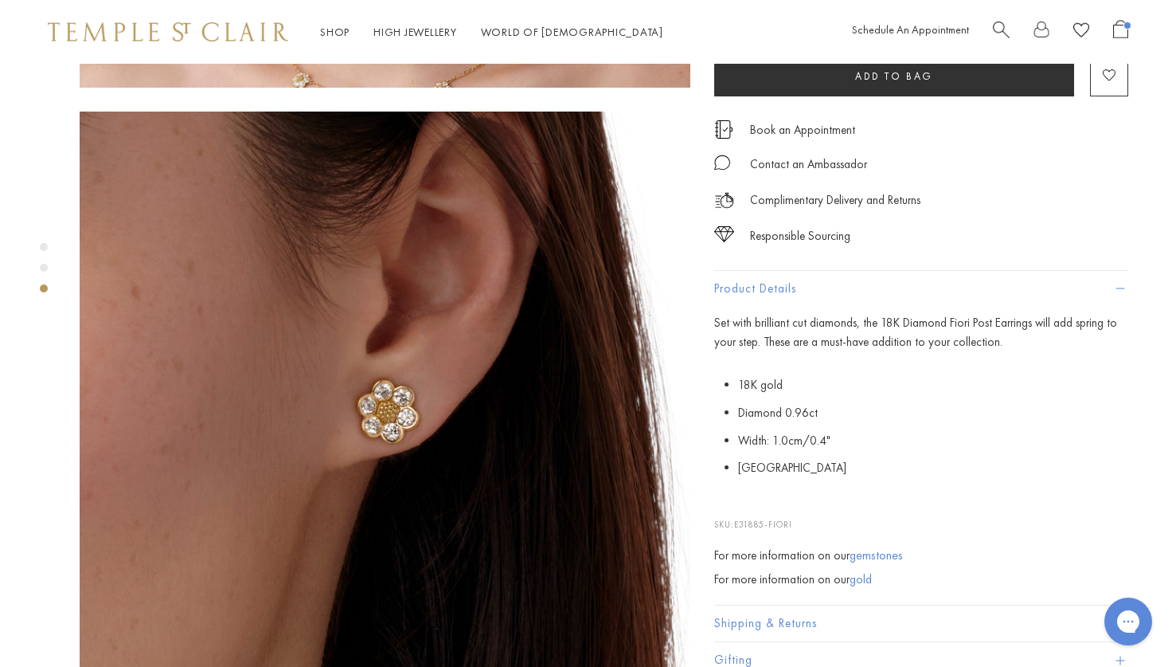
click at [278, 522] on img at bounding box center [385, 417] width 611 height 611
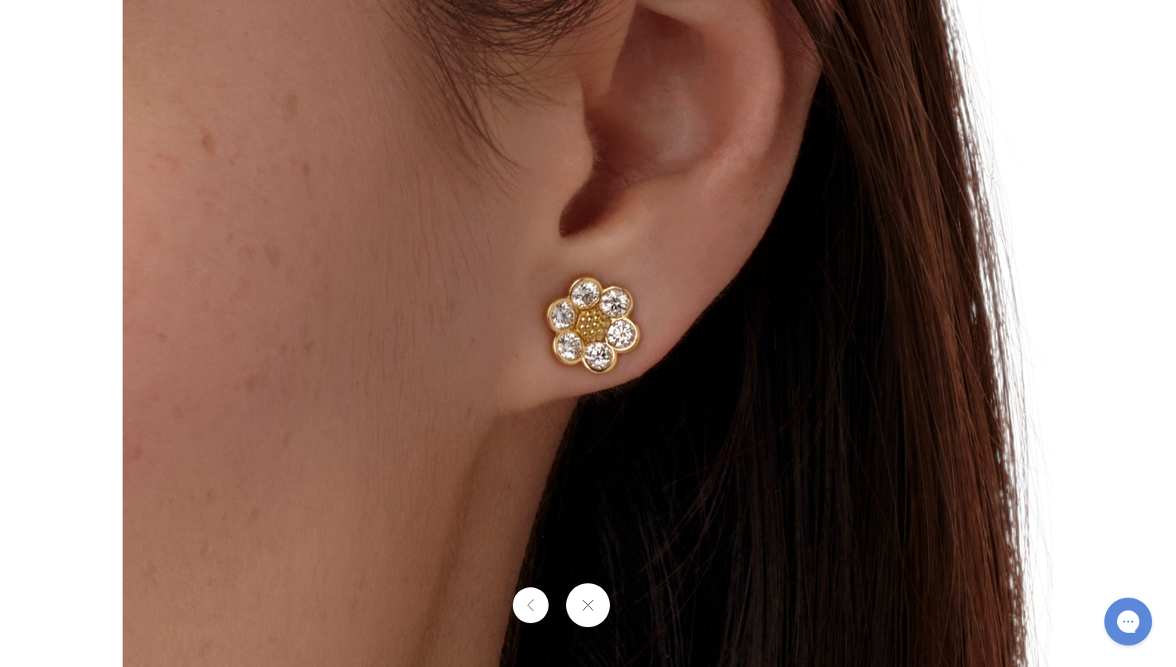
click at [531, 604] on button at bounding box center [531, 605] width 36 height 36
click at [530, 601] on button at bounding box center [531, 605] width 36 height 36
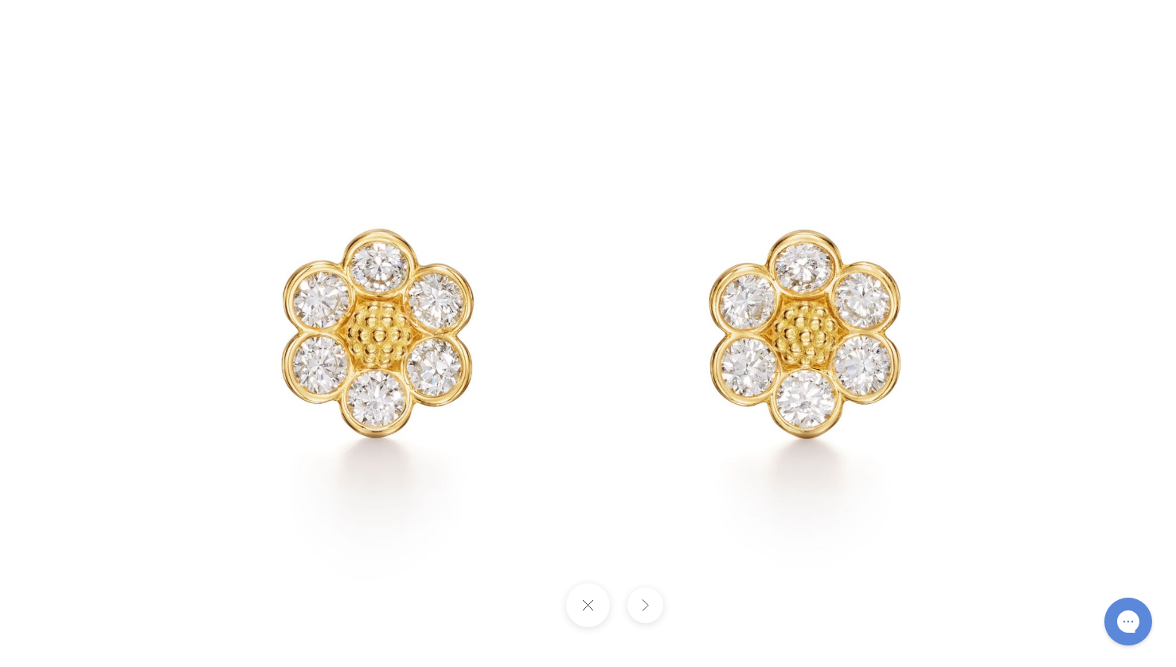
click at [588, 610] on button at bounding box center [588, 605] width 44 height 44
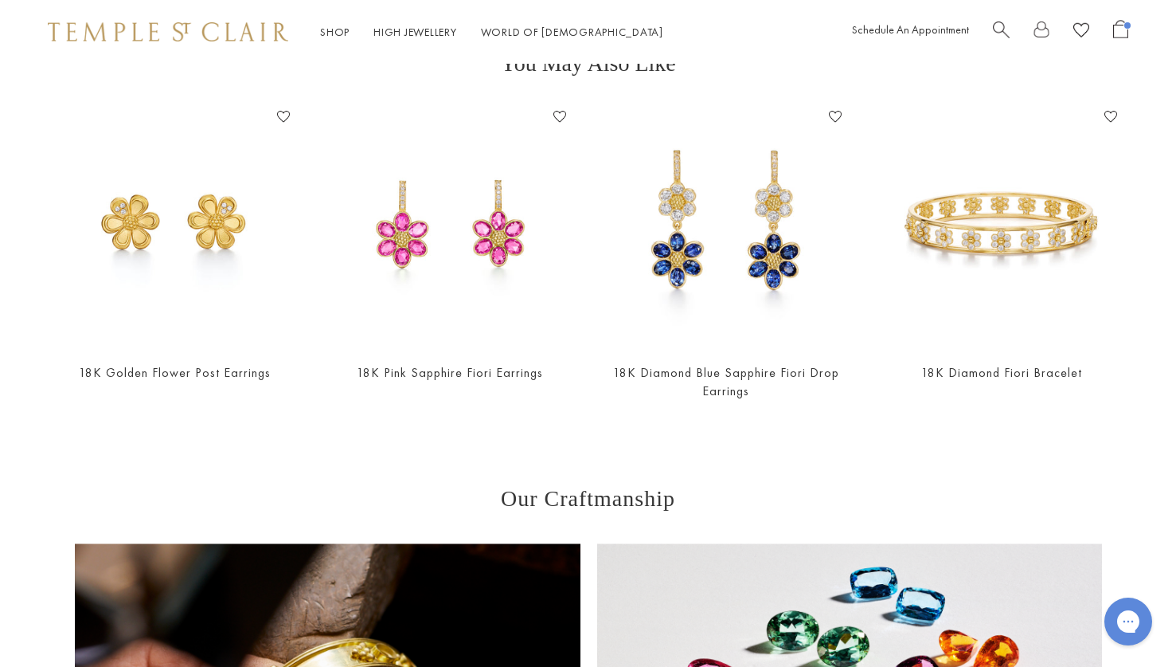
scroll to position [1949, 0]
click at [957, 195] on img at bounding box center [1002, 227] width 244 height 244
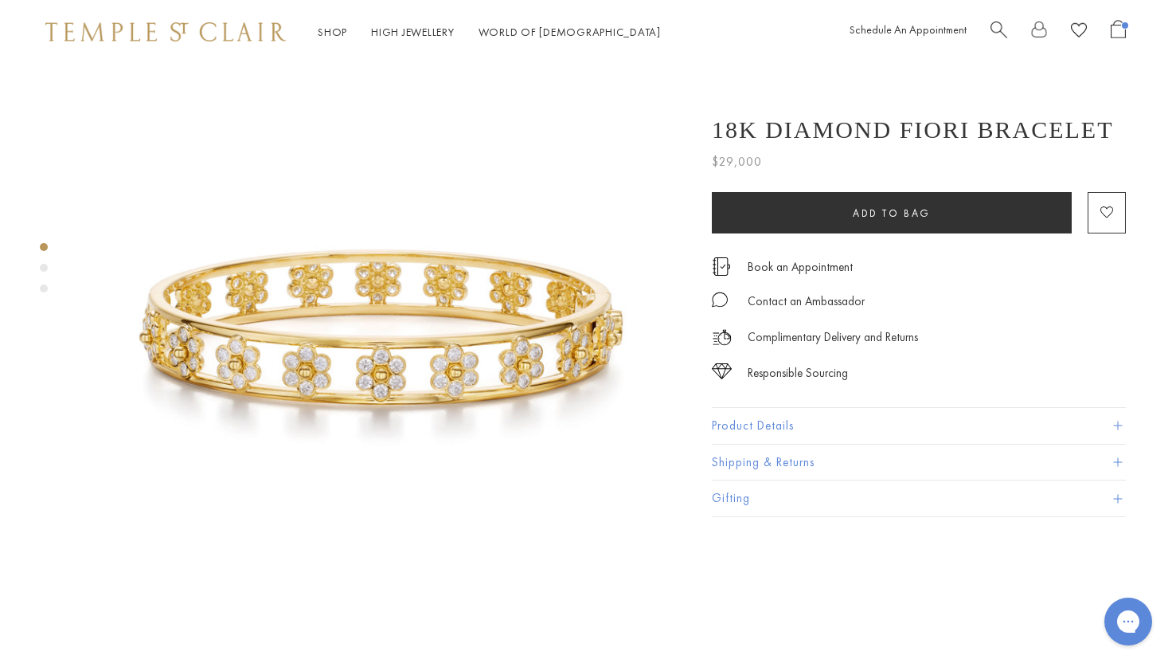
scroll to position [33, 2]
click at [724, 428] on button "Product Details" at bounding box center [919, 426] width 414 height 36
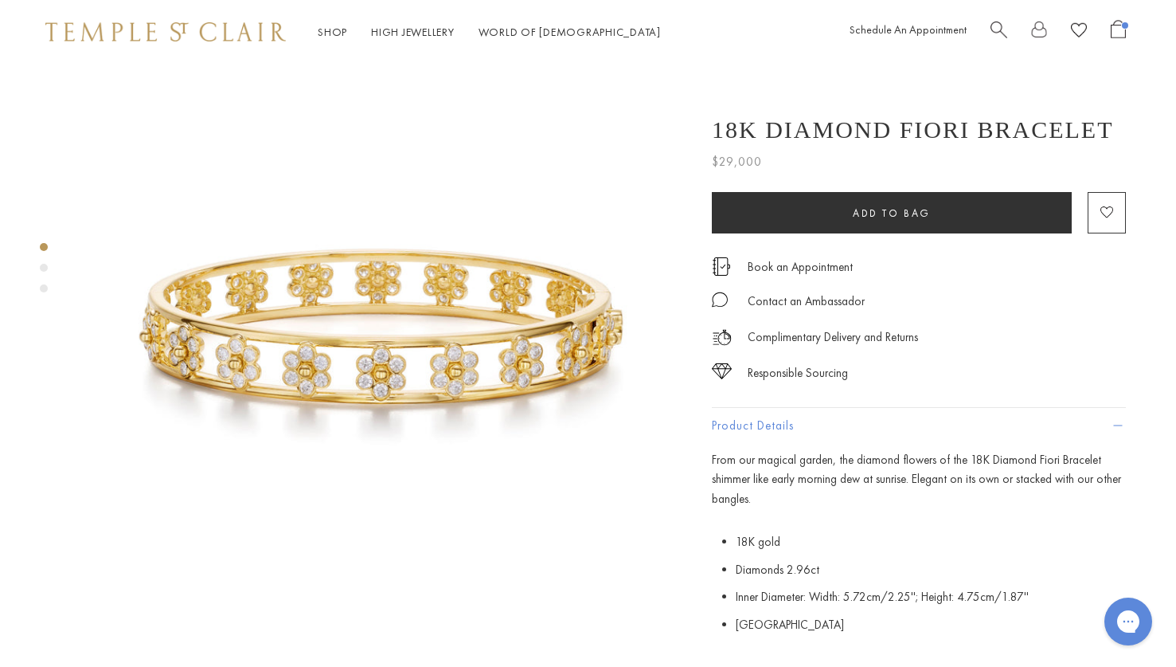
click at [44, 269] on div "Product gallery navigation" at bounding box center [44, 268] width 8 height 8
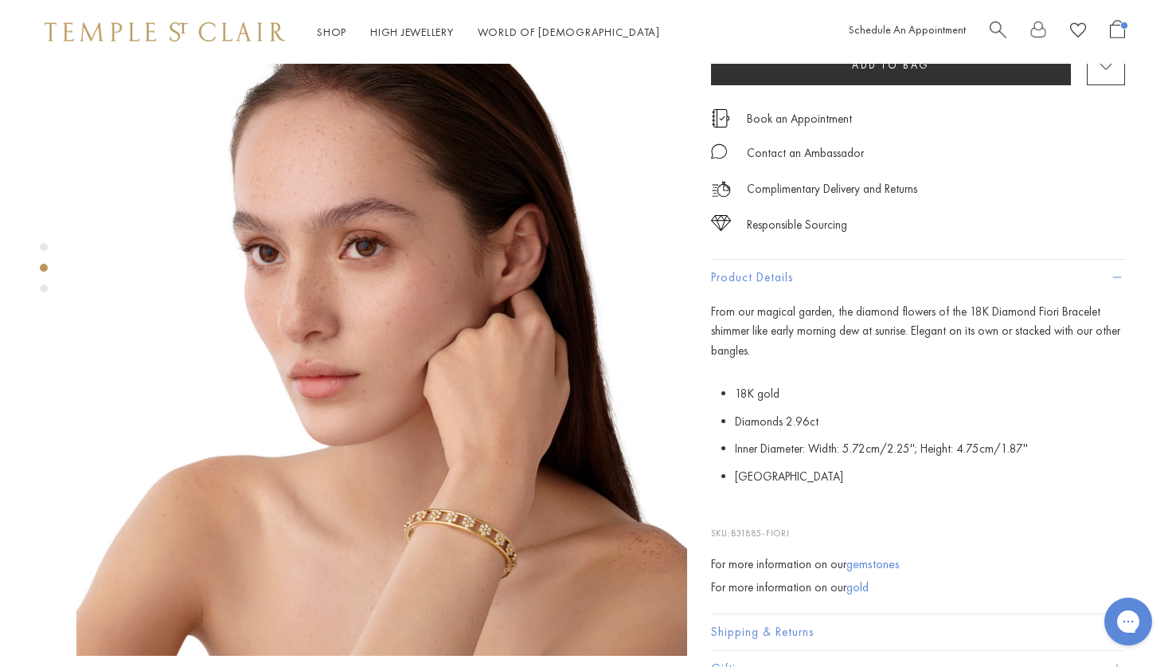
scroll to position [645, 0]
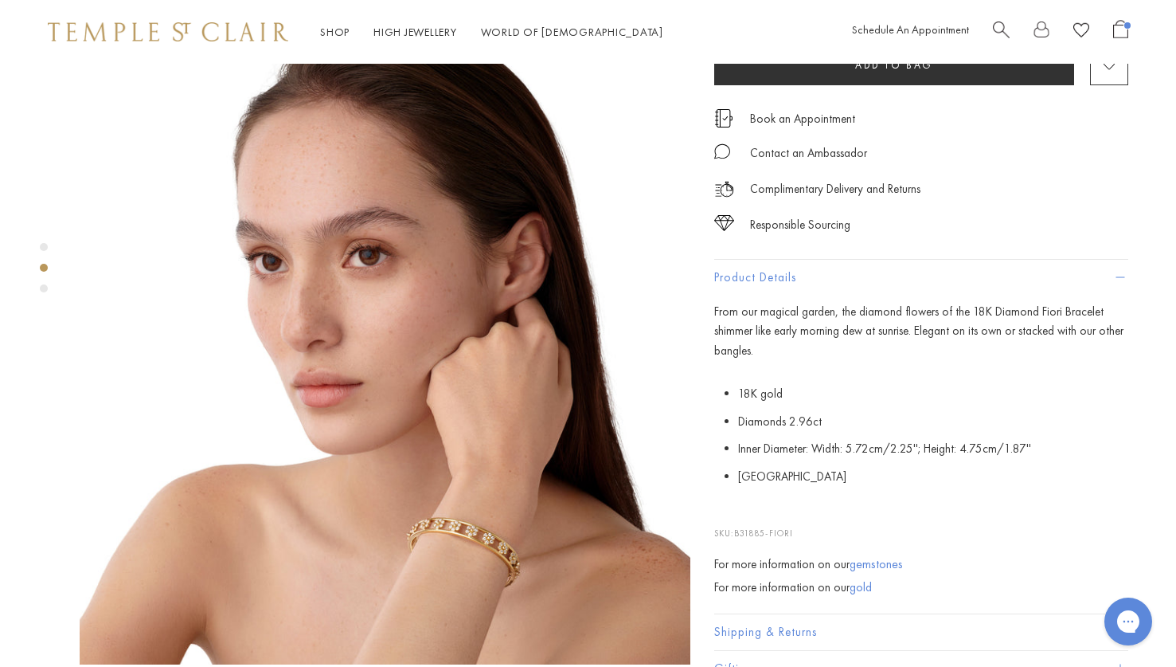
click at [44, 288] on div "Product gallery navigation" at bounding box center [44, 288] width 8 height 8
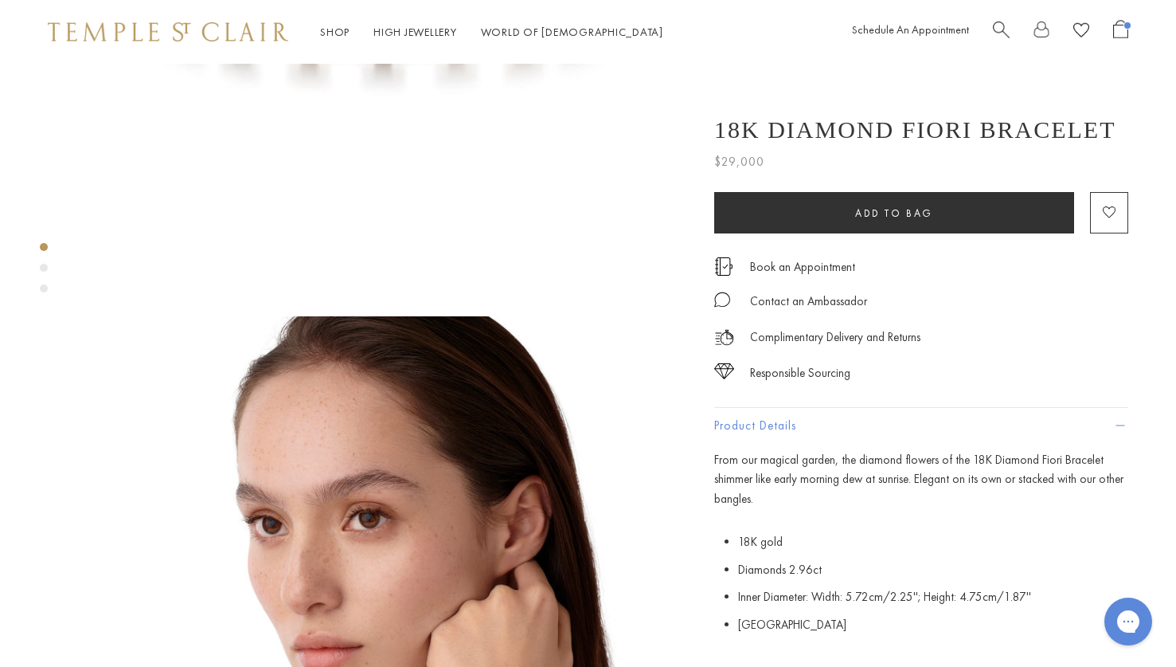
scroll to position [0, 0]
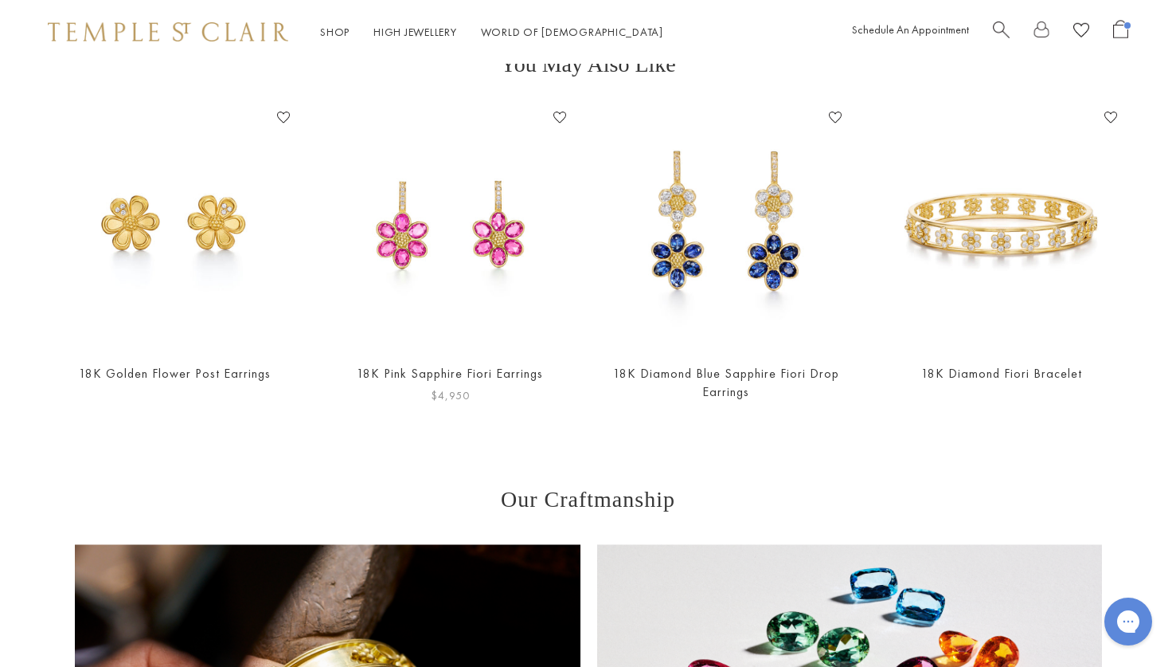
click at [389, 213] on img at bounding box center [450, 227] width 244 height 244
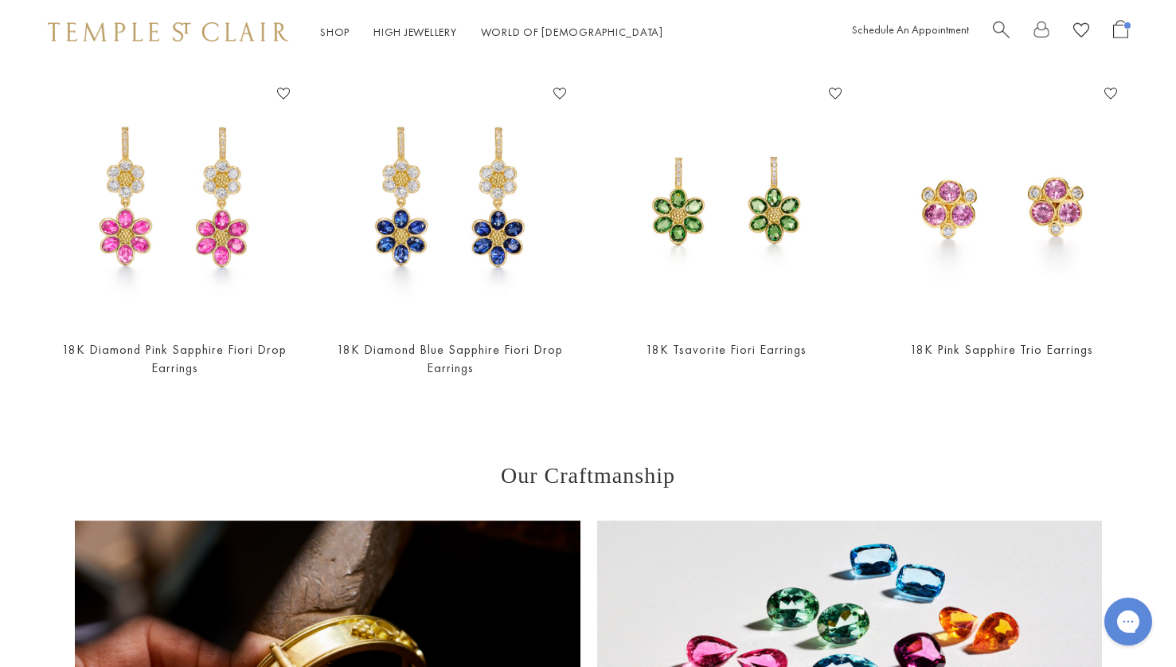
scroll to position [1973, 0]
click at [400, 220] on img at bounding box center [450, 203] width 244 height 244
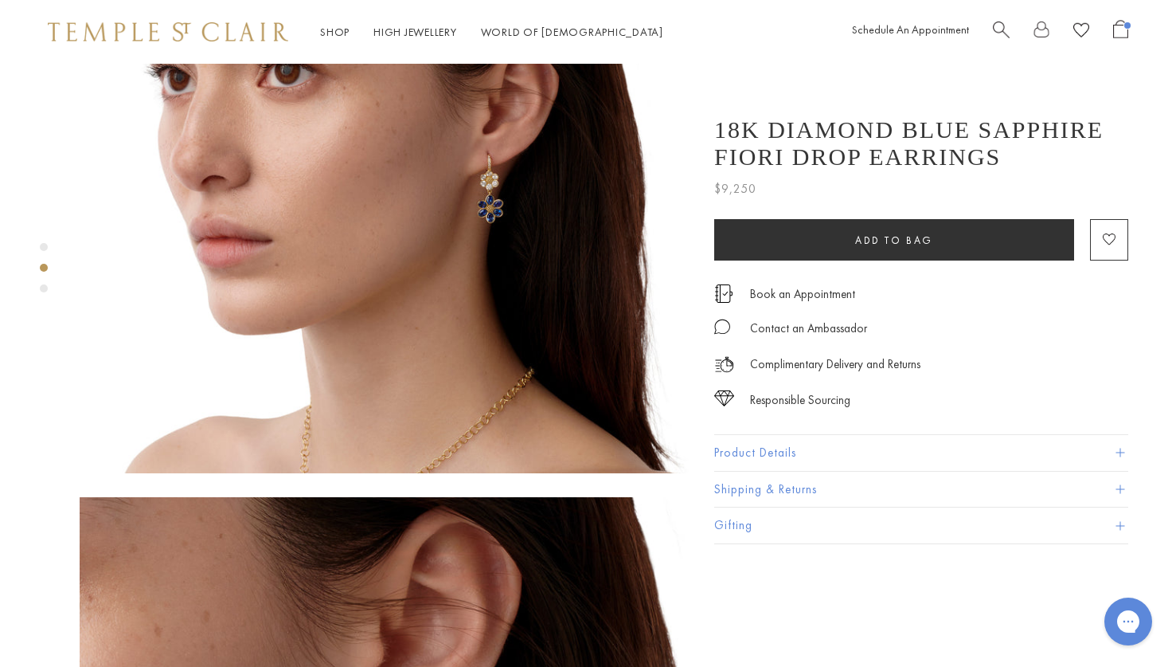
scroll to position [837, 0]
